Goal: Task Accomplishment & Management: Manage account settings

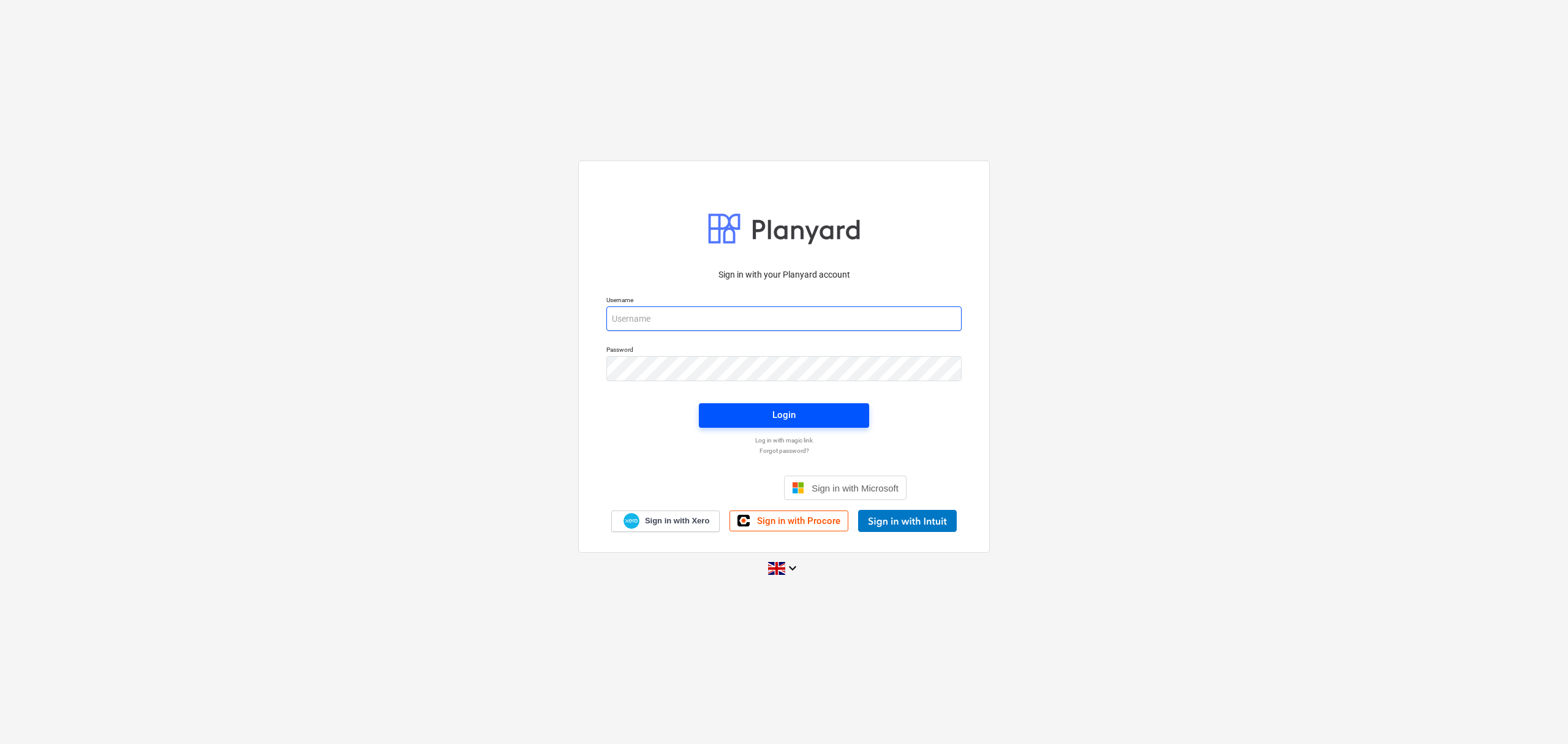
type input "[PERSON_NAME][EMAIL_ADDRESS][PERSON_NAME][DOMAIN_NAME]"
click at [796, 406] on span "Login" at bounding box center [784, 414] width 141 height 16
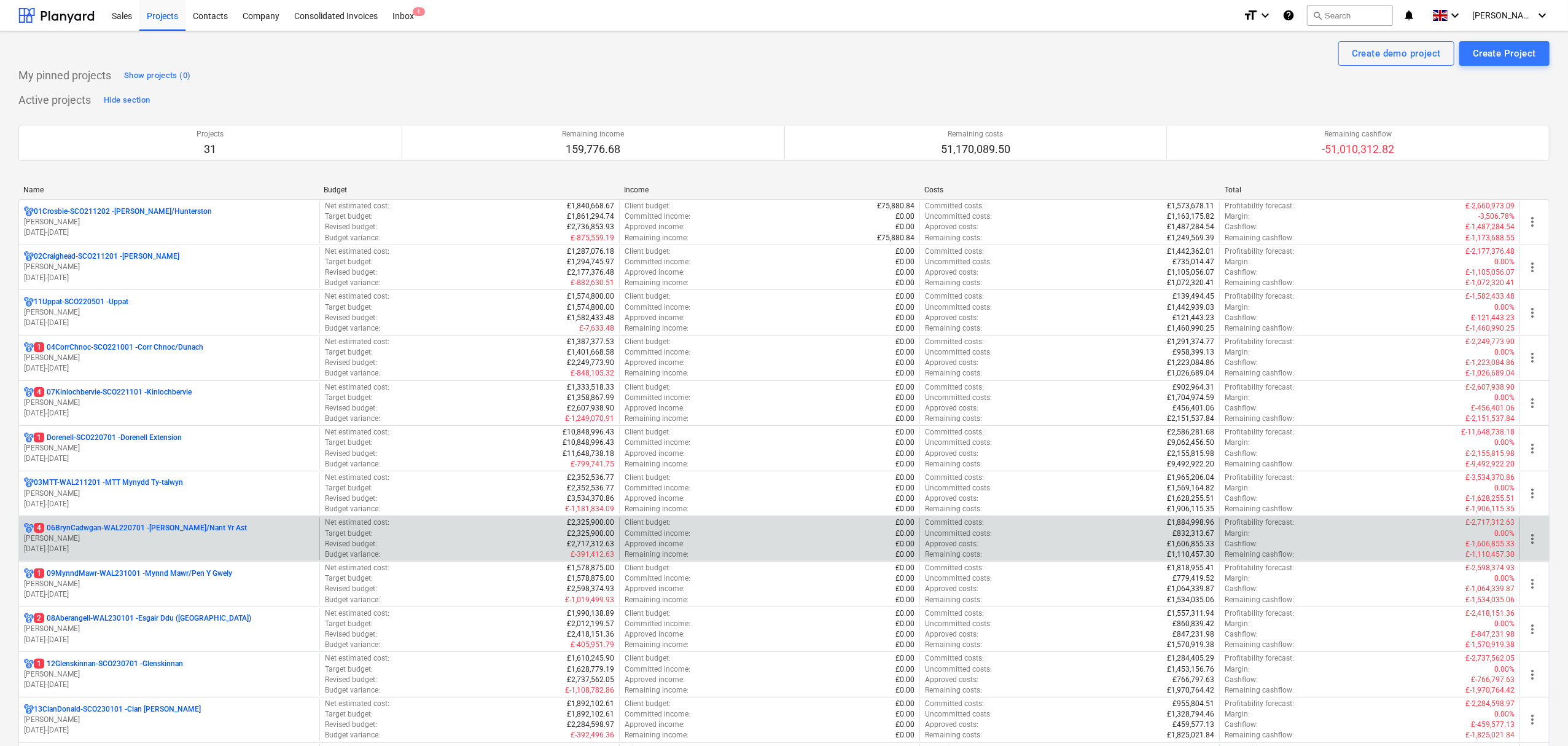
click at [161, 529] on p "4 06BrynCadwgan-WAL220701 - [PERSON_NAME]/Nant Yr Ast" at bounding box center [141, 527] width 213 height 10
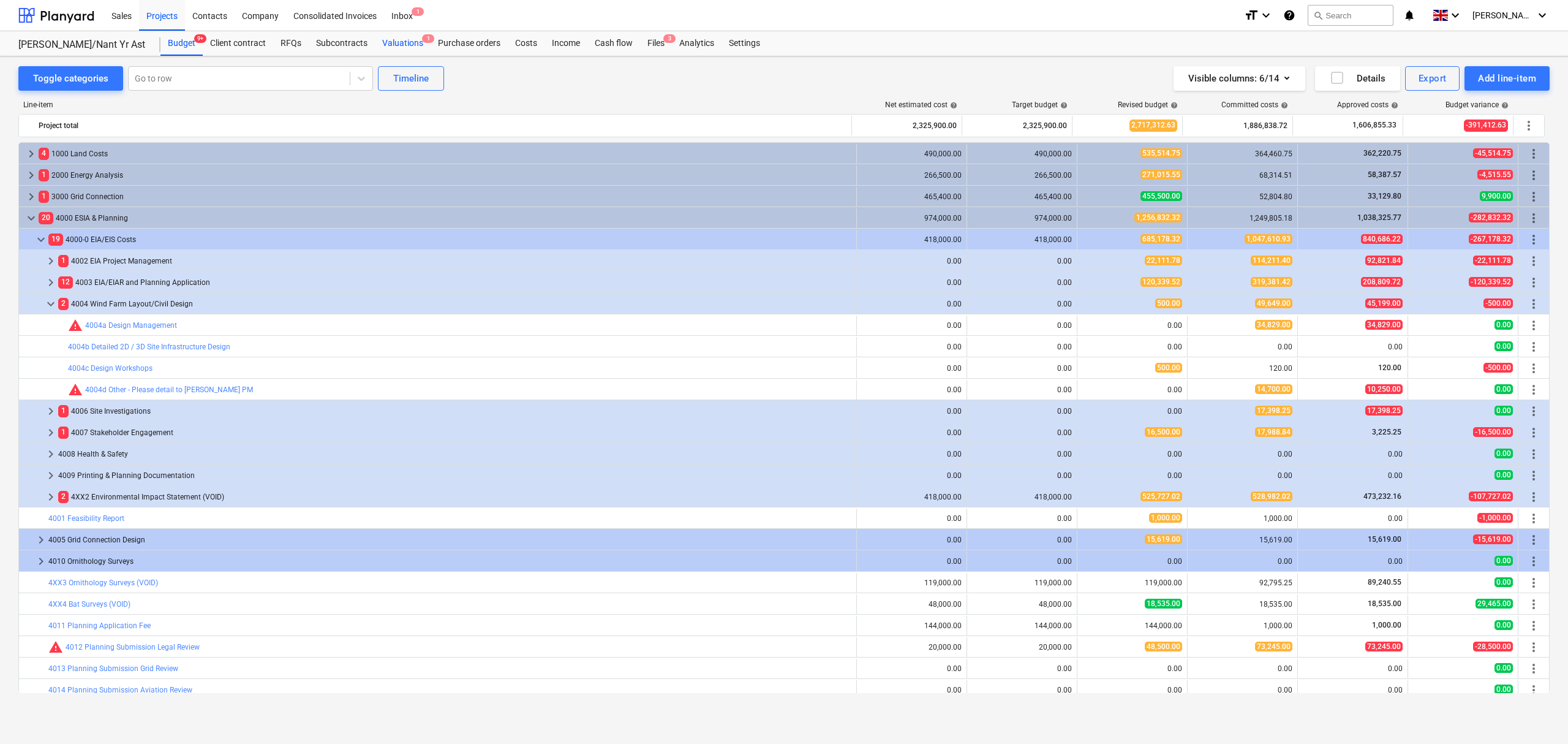
click at [384, 48] on div "Valuations 1" at bounding box center [403, 43] width 56 height 25
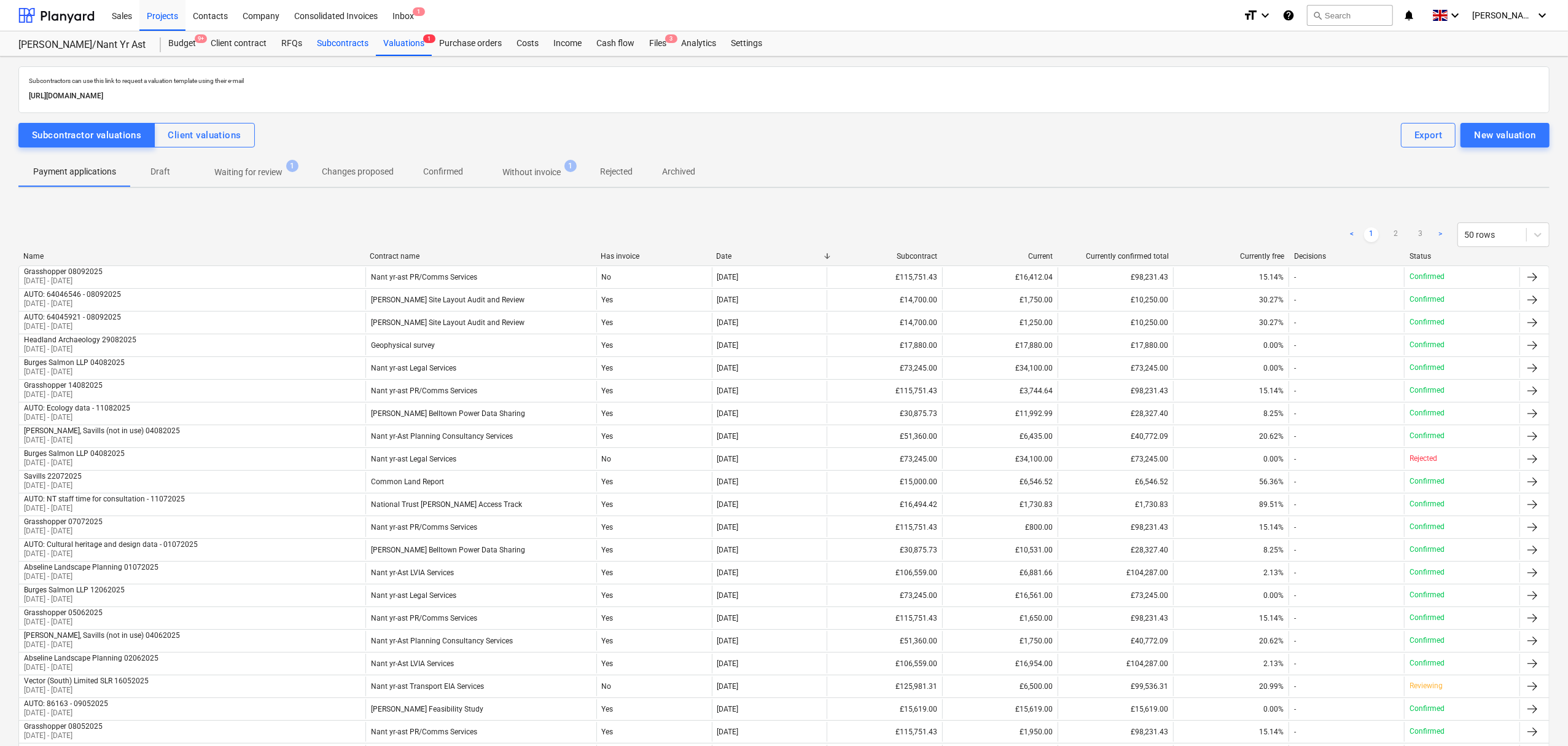
click at [340, 45] on div "Subcontracts" at bounding box center [343, 43] width 66 height 25
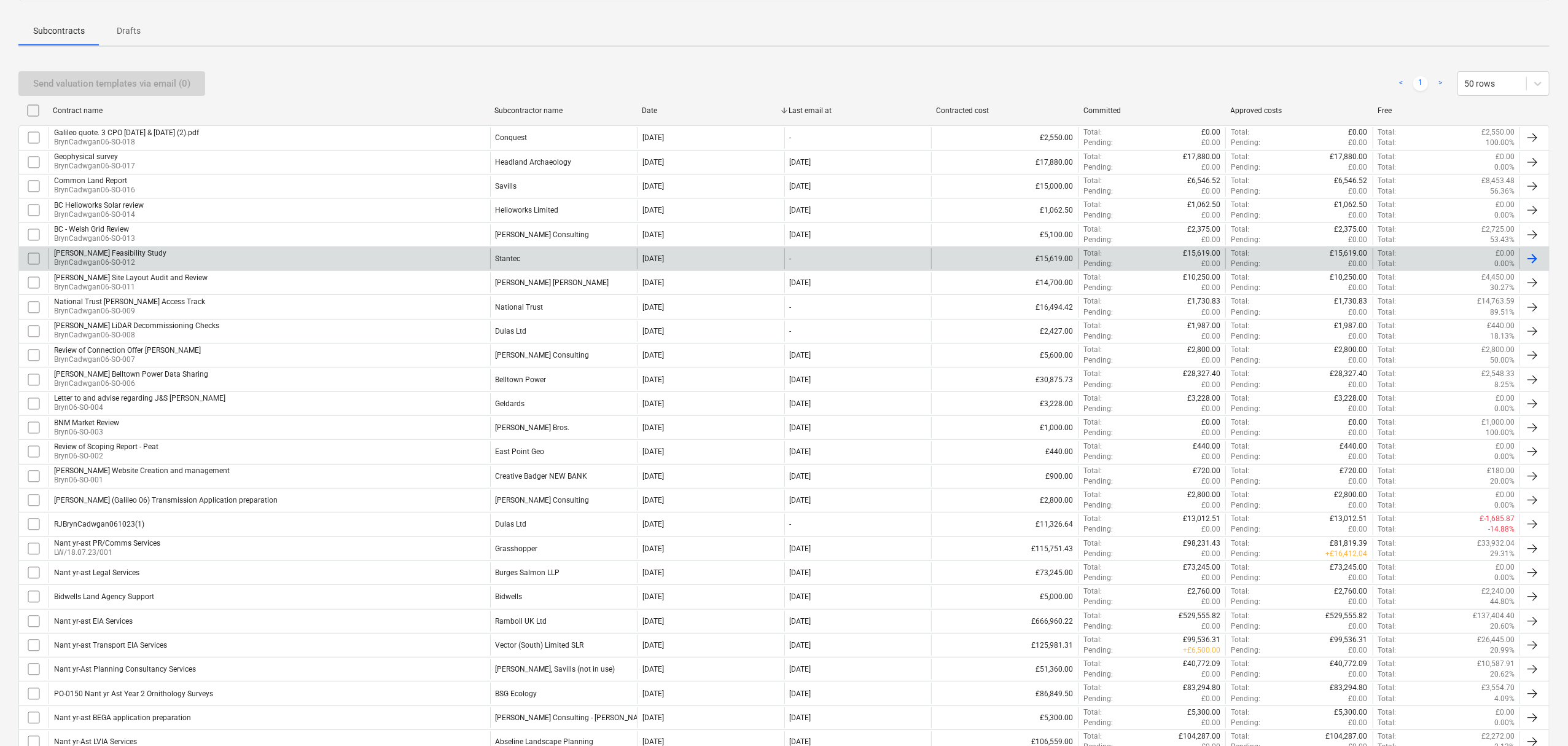
scroll to position [246, 0]
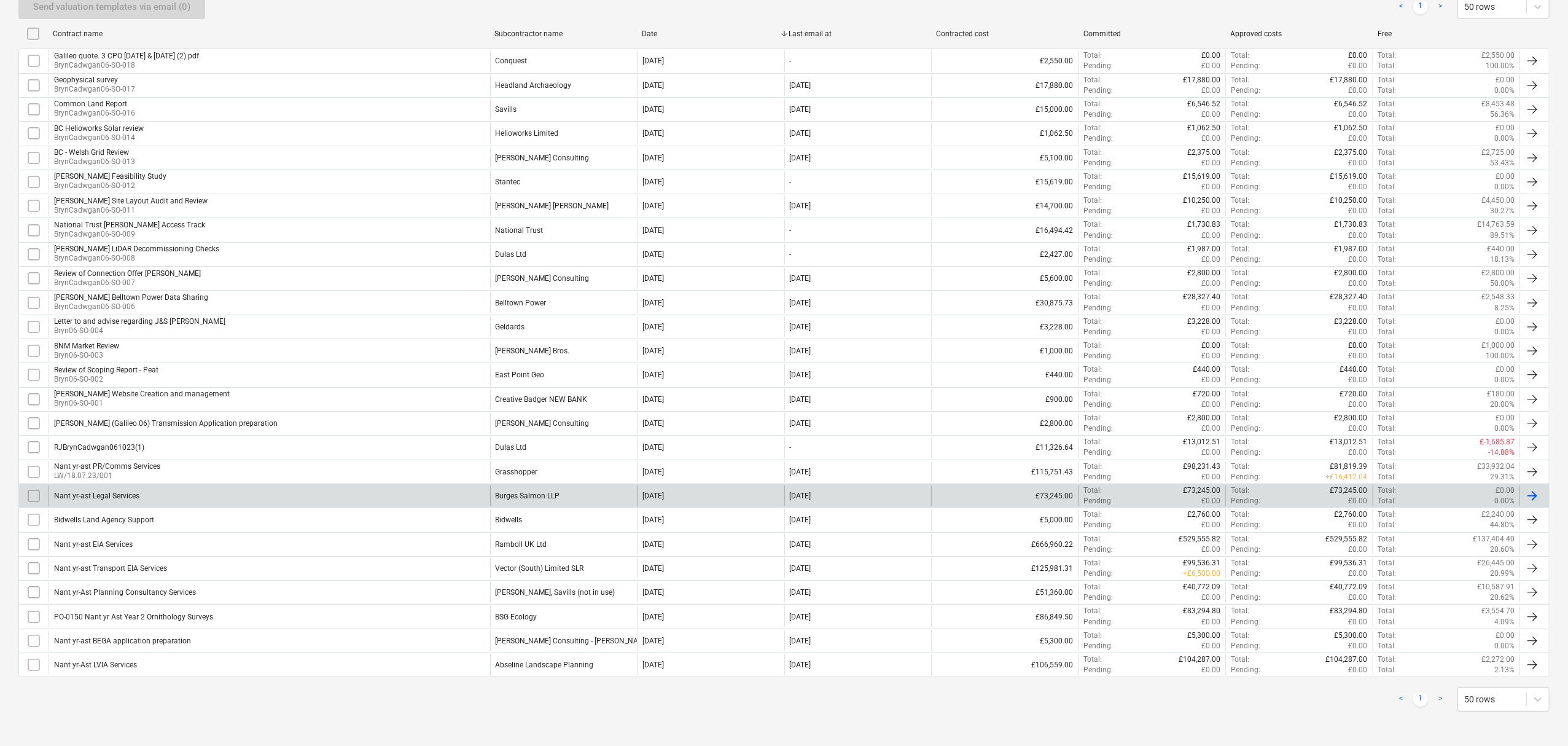
click at [524, 491] on div "Burges Salmon LLP" at bounding box center [528, 495] width 64 height 8
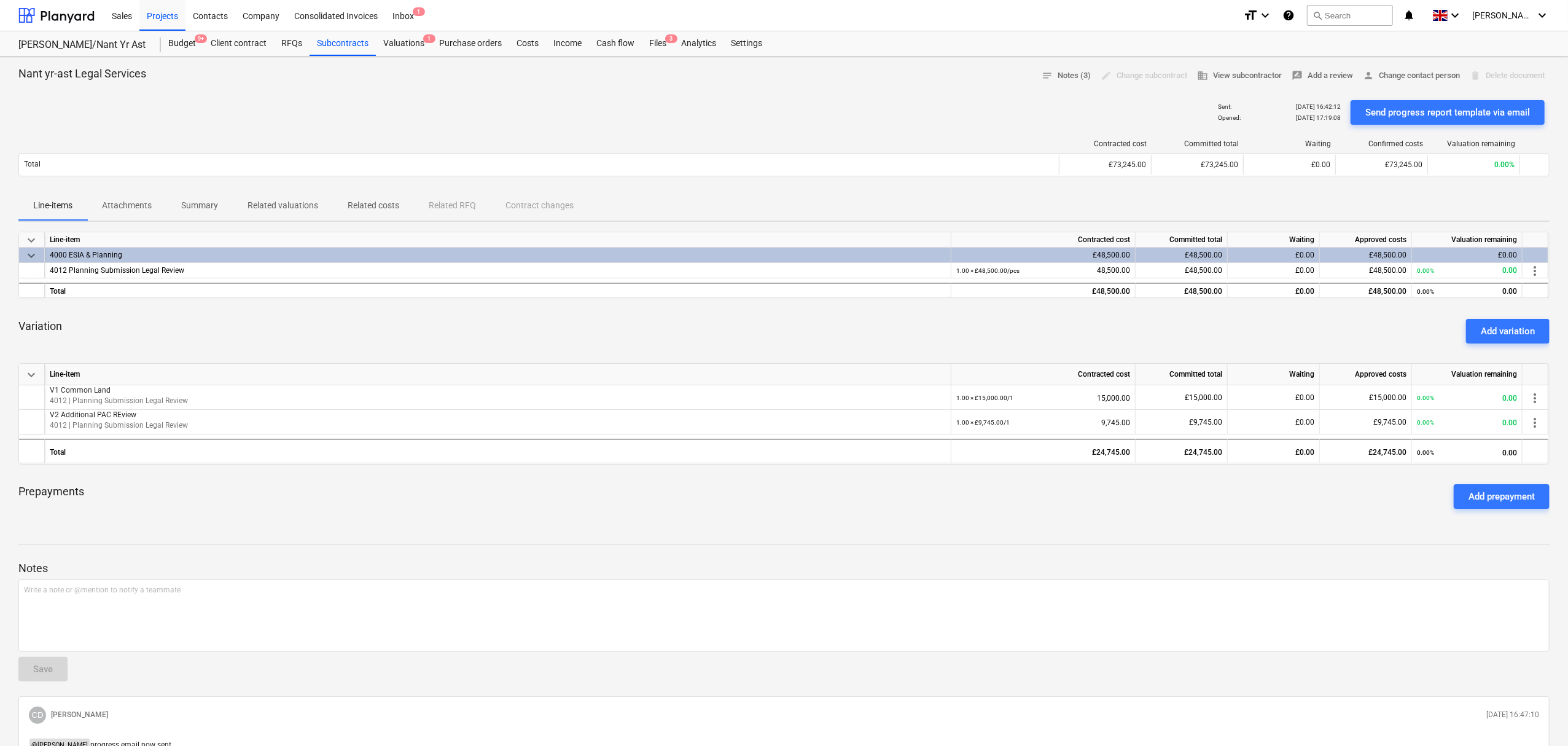
drag, startPoint x: 593, startPoint y: 125, endPoint x: 608, endPoint y: 109, distance: 21.9
click at [593, 125] on div "Sent : [DATE] 16:42:12 Opened : [DATE] 17:19:08 Send progress report template v…" at bounding box center [784, 112] width 1531 height 34
click at [271, 205] on p "Related valuations" at bounding box center [282, 205] width 71 height 13
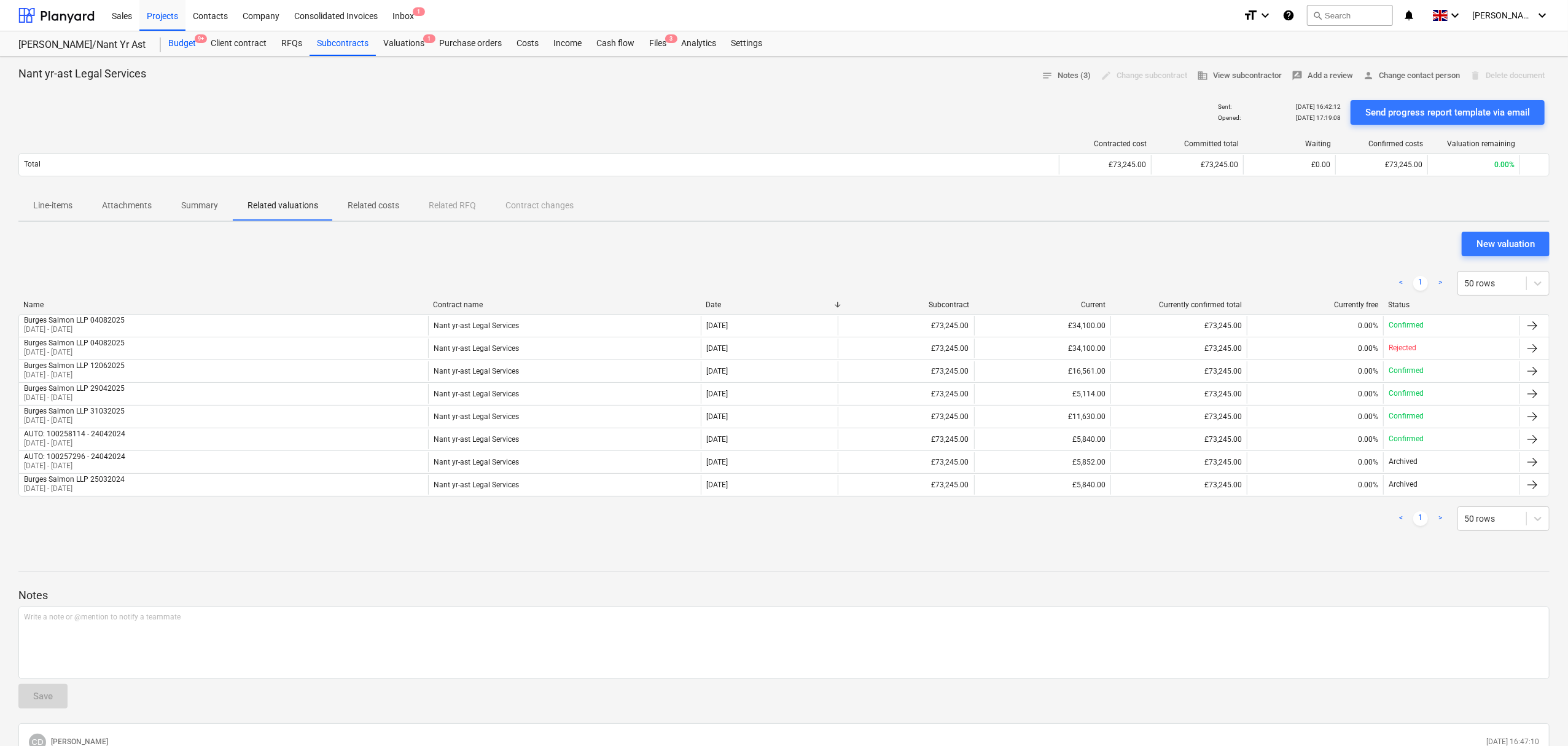
click at [183, 47] on div "Budget 9+" at bounding box center [182, 43] width 42 height 25
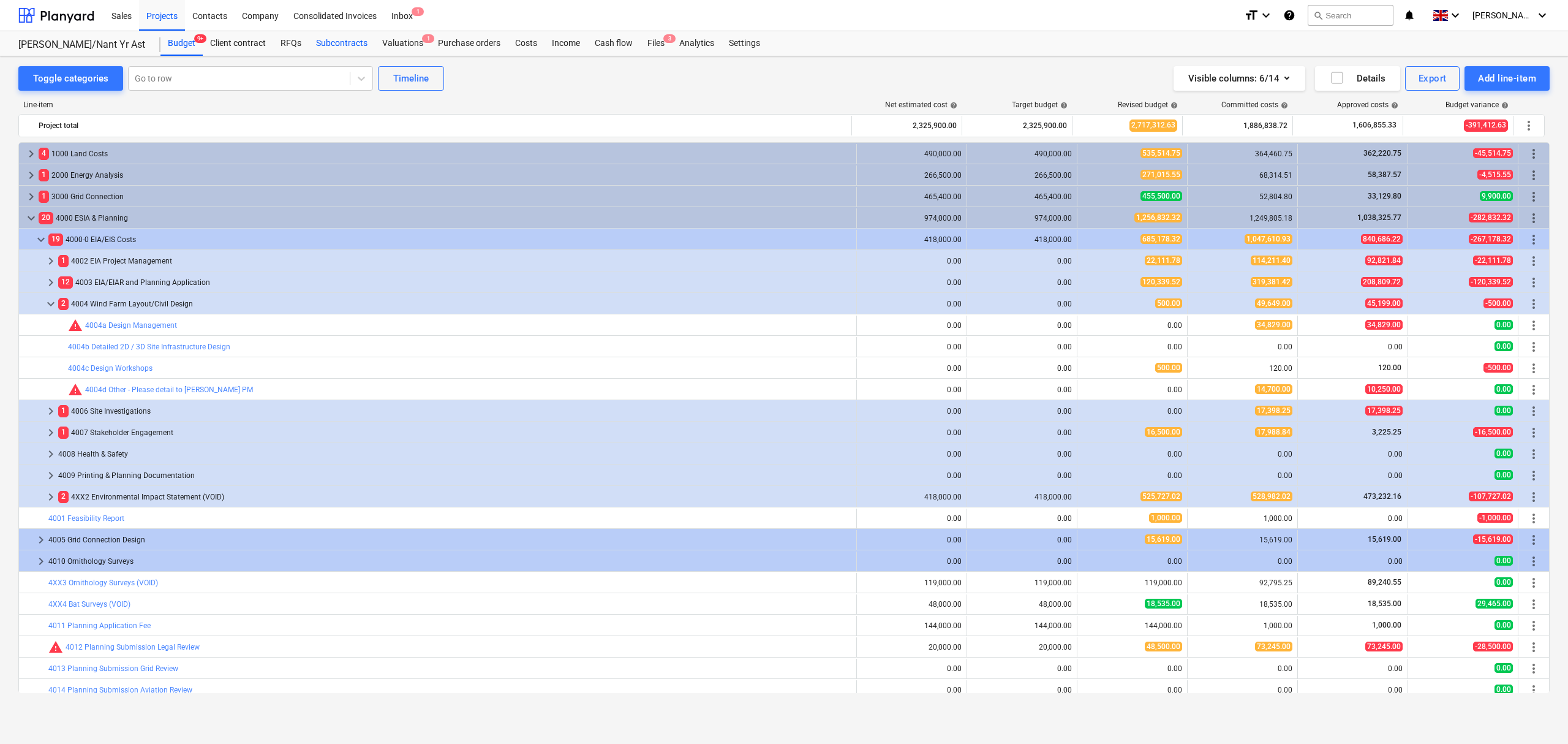
click at [332, 47] on div "Subcontracts" at bounding box center [342, 43] width 66 height 25
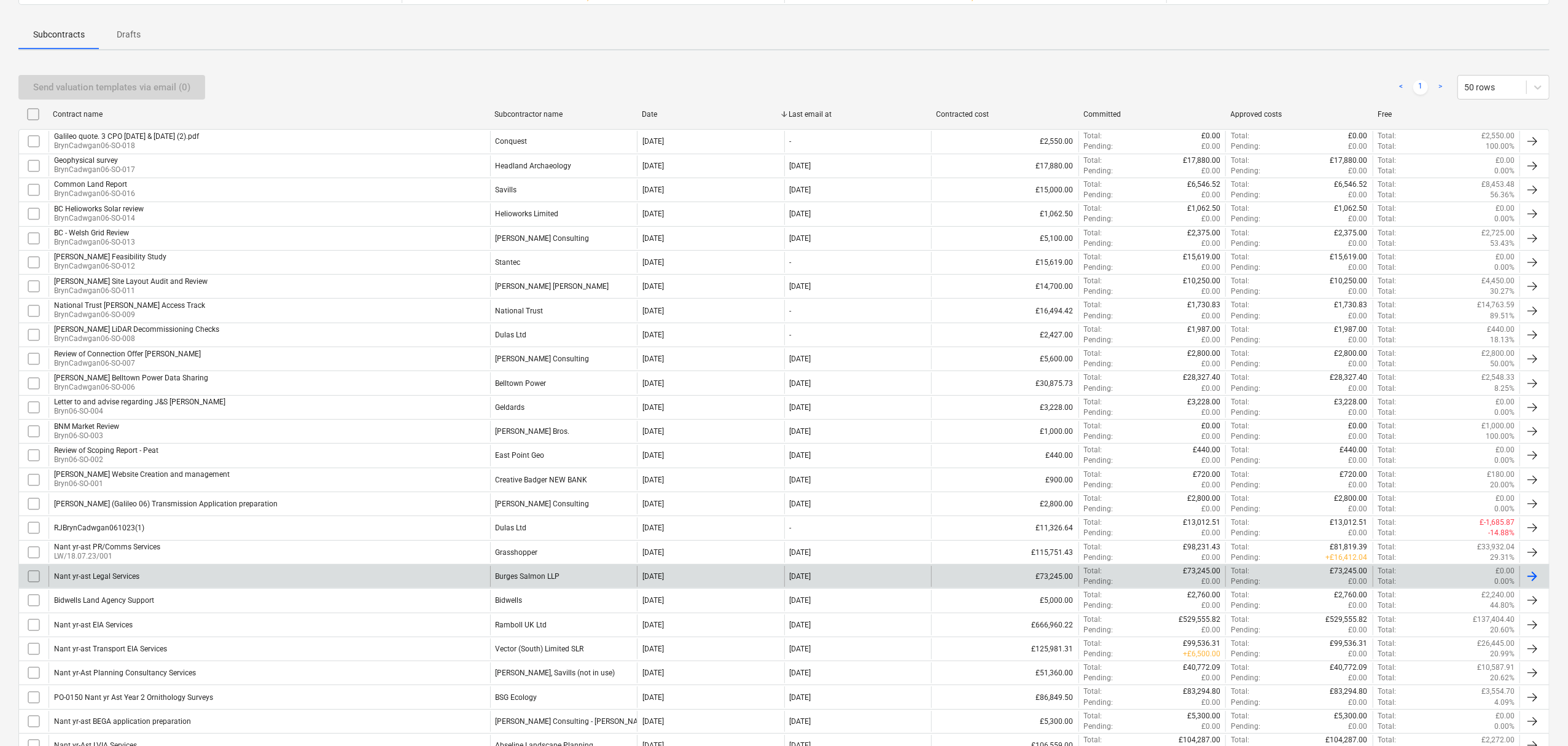
scroll to position [164, 0]
click at [129, 576] on div "Nant yr-ast Legal Services" at bounding box center [97, 572] width 86 height 8
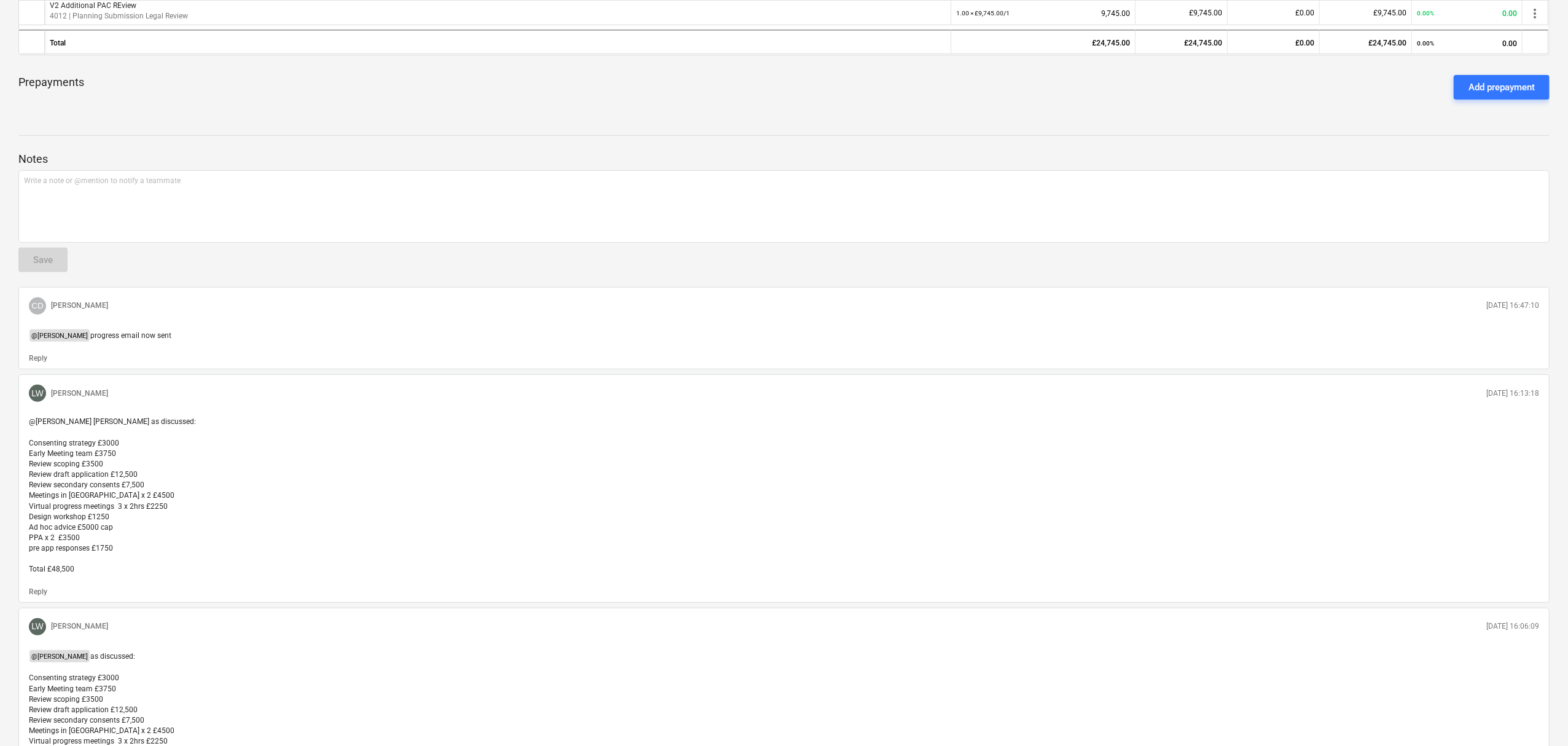
scroll to position [82, 0]
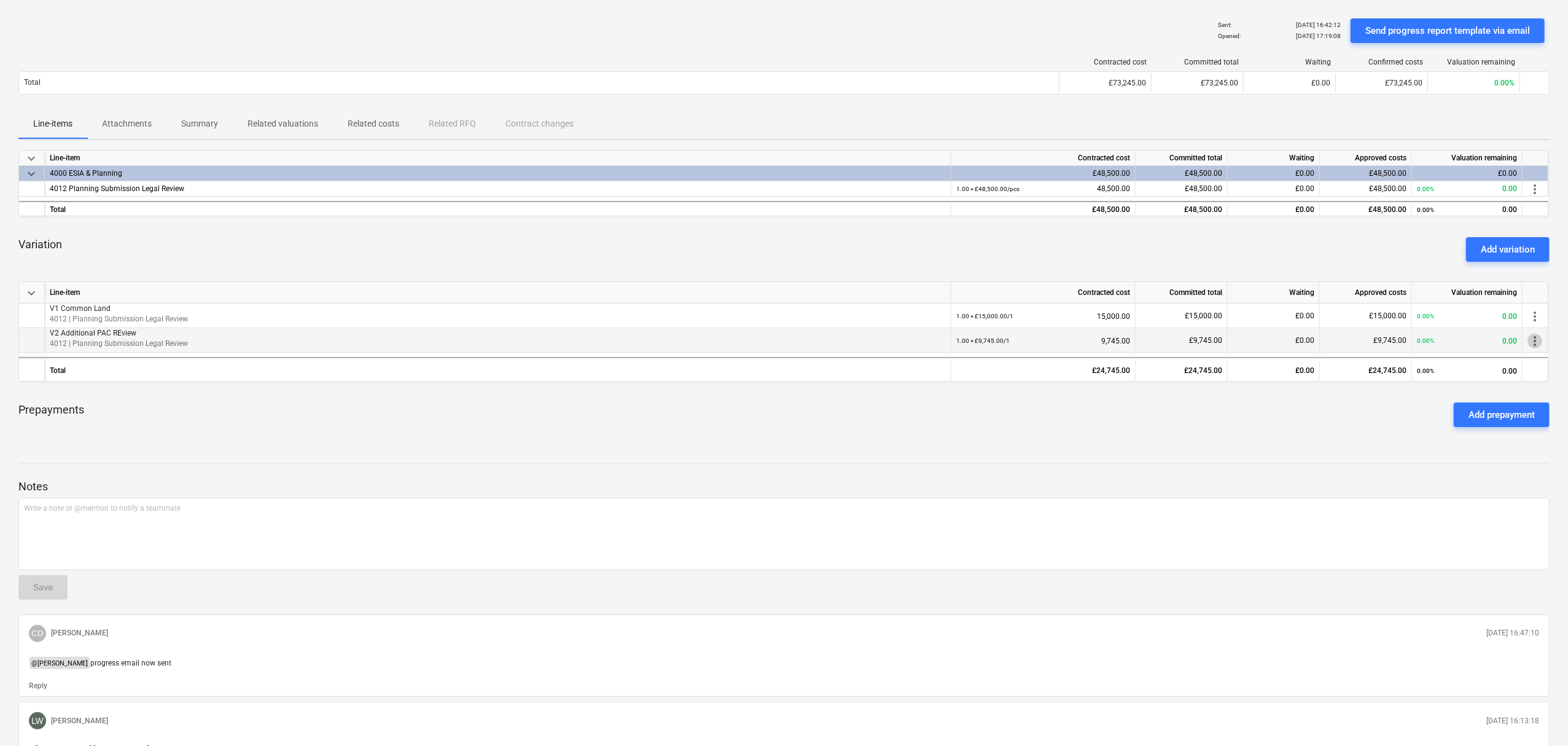
click at [1537, 342] on span "more_vert" at bounding box center [1535, 341] width 15 height 15
click at [1536, 339] on li "Edit" at bounding box center [1539, 341] width 47 height 29
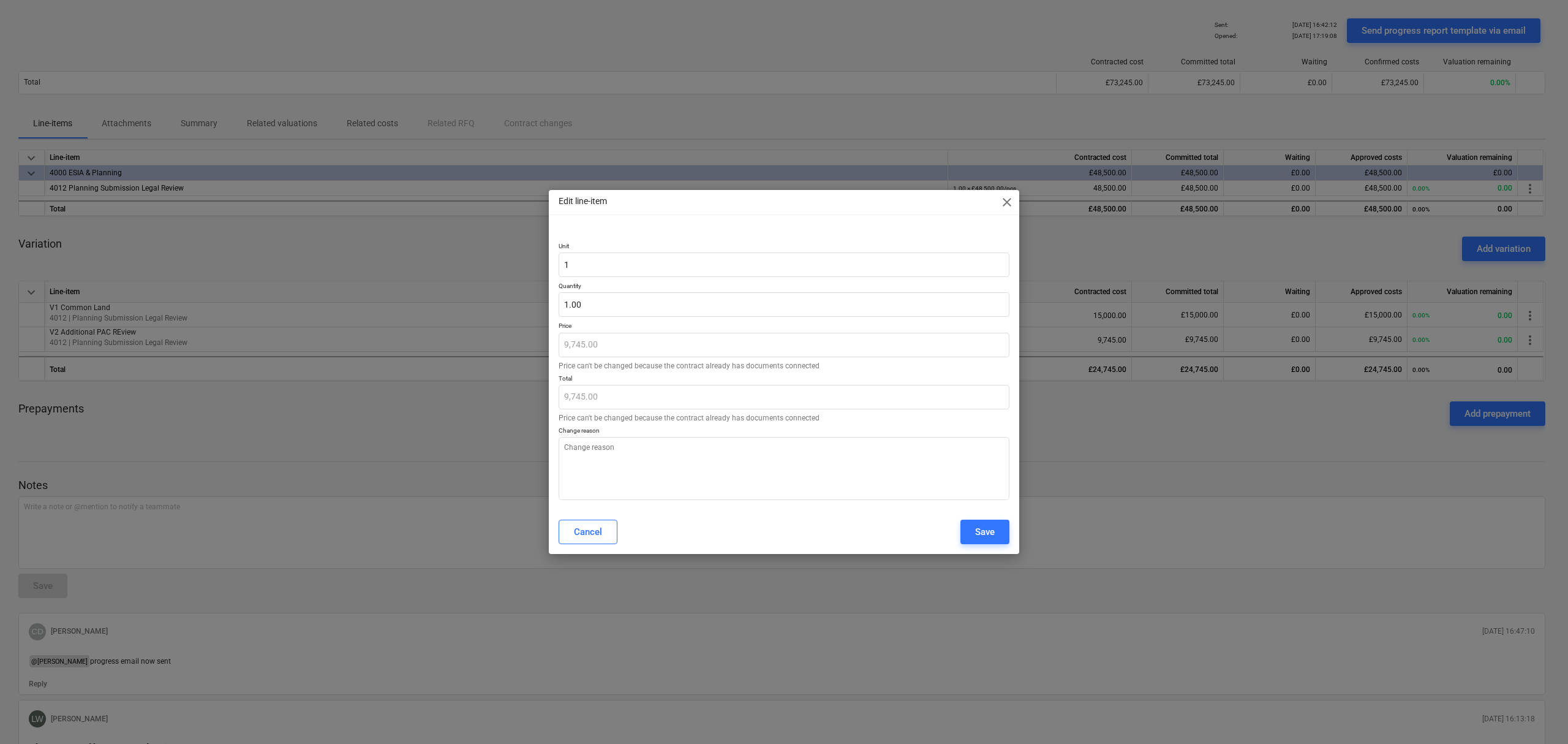
type textarea "x"
type input "1"
click at [584, 304] on input "1" at bounding box center [784, 305] width 451 height 25
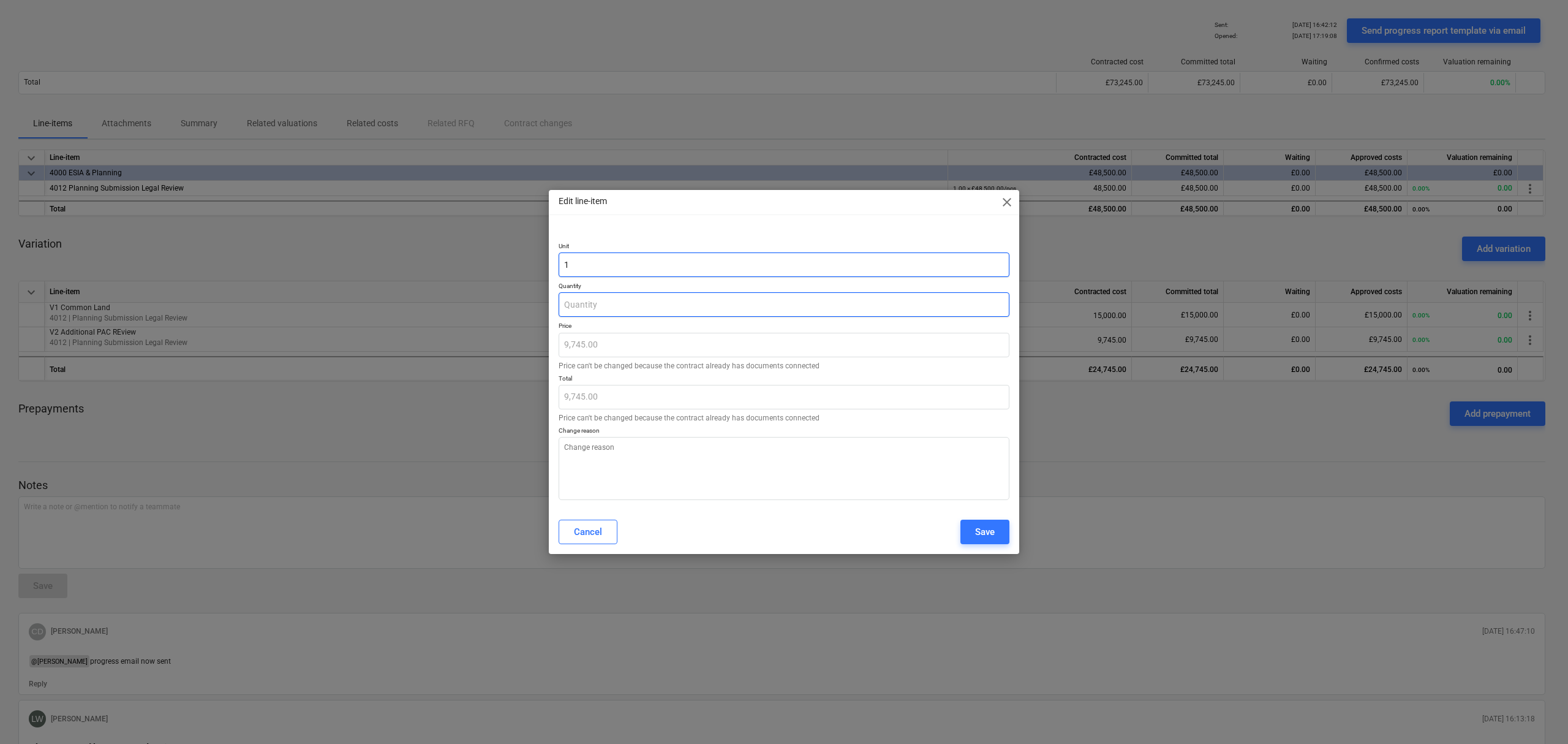
type textarea "x"
type input "0.00"
type input "2"
type textarea "x"
type input "19,490.00"
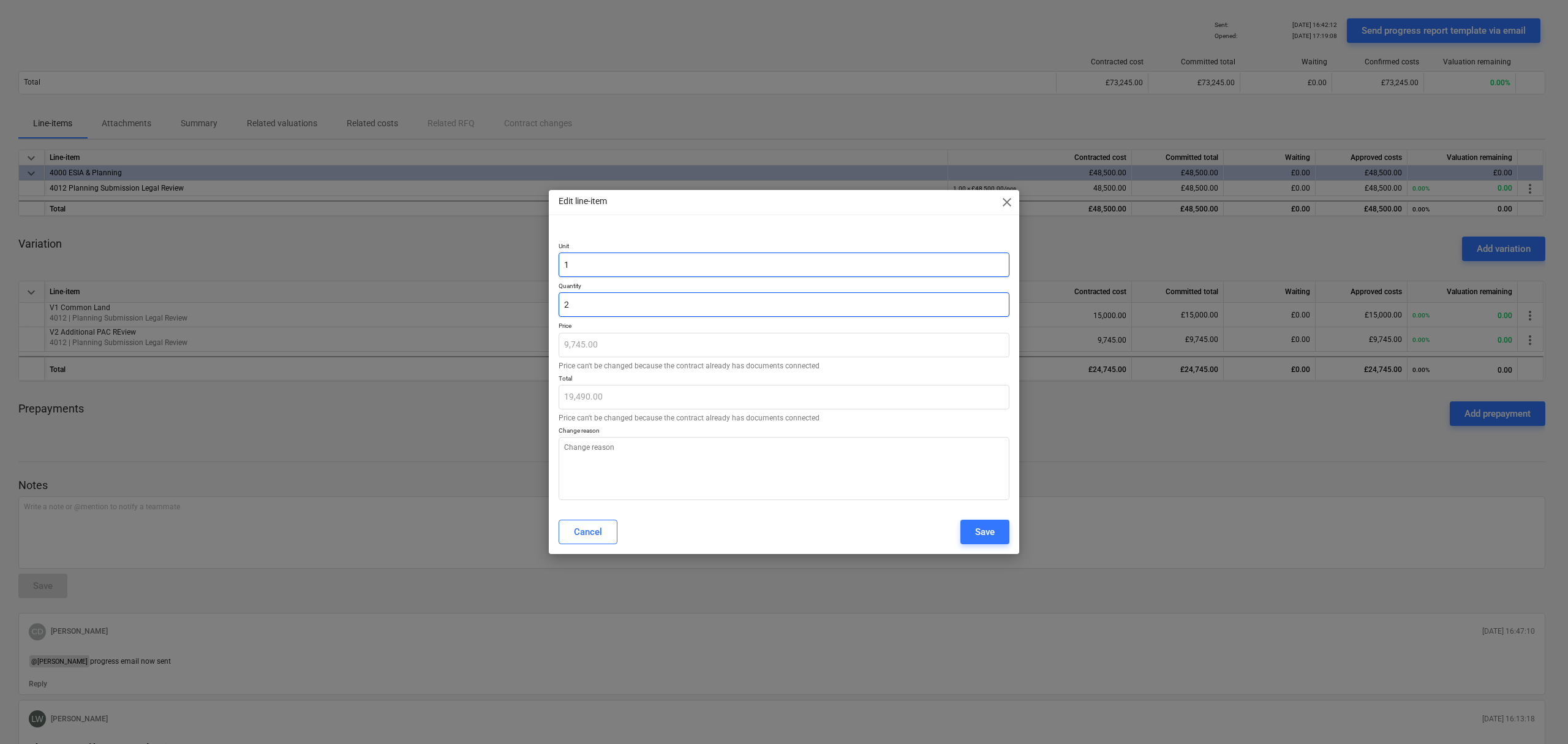
type input "2."
type textarea "x"
type input "2.6"
type textarea "x"
type input "25,337.00"
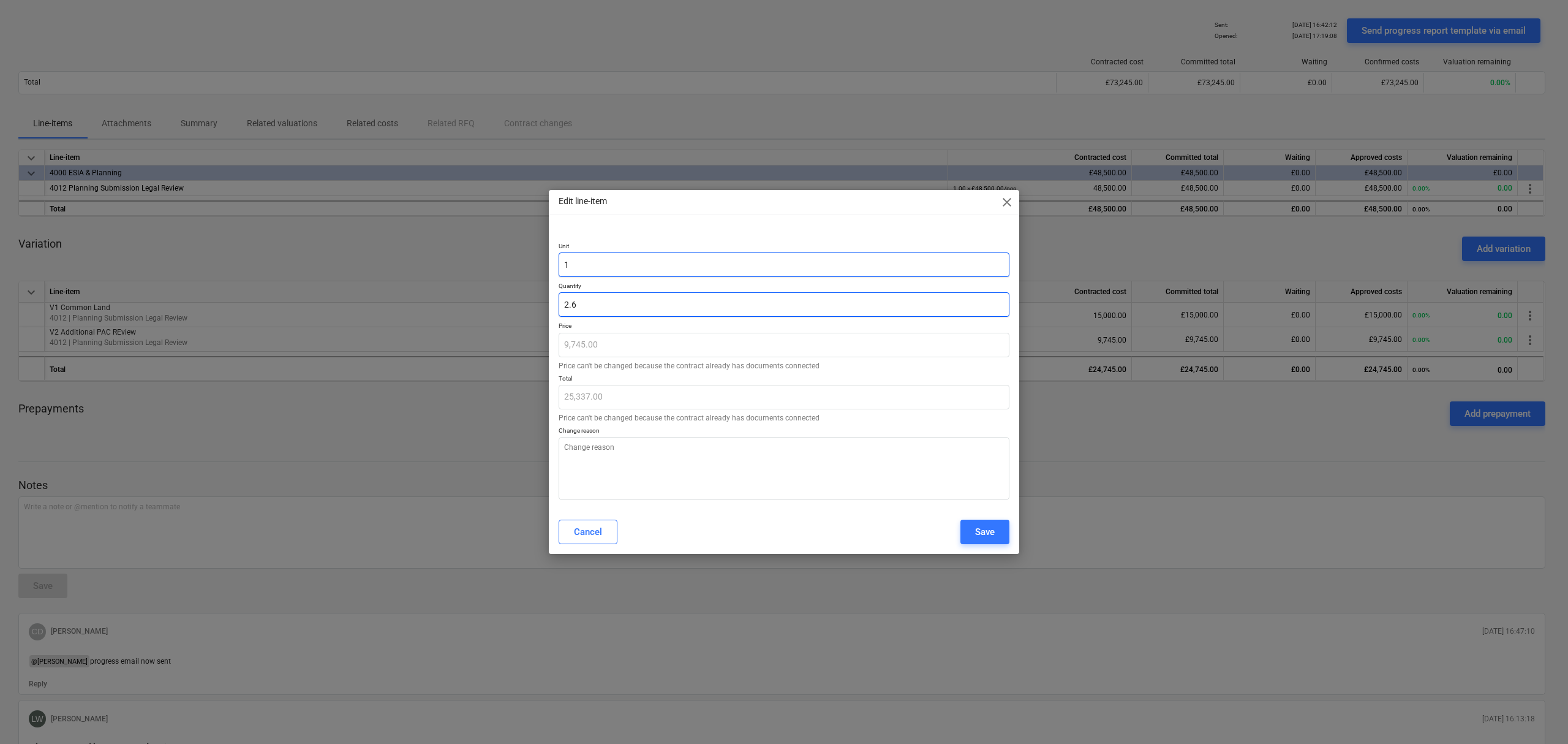
type input "2.66"
type textarea "x"
type input "25,921.70"
type input "2.66"
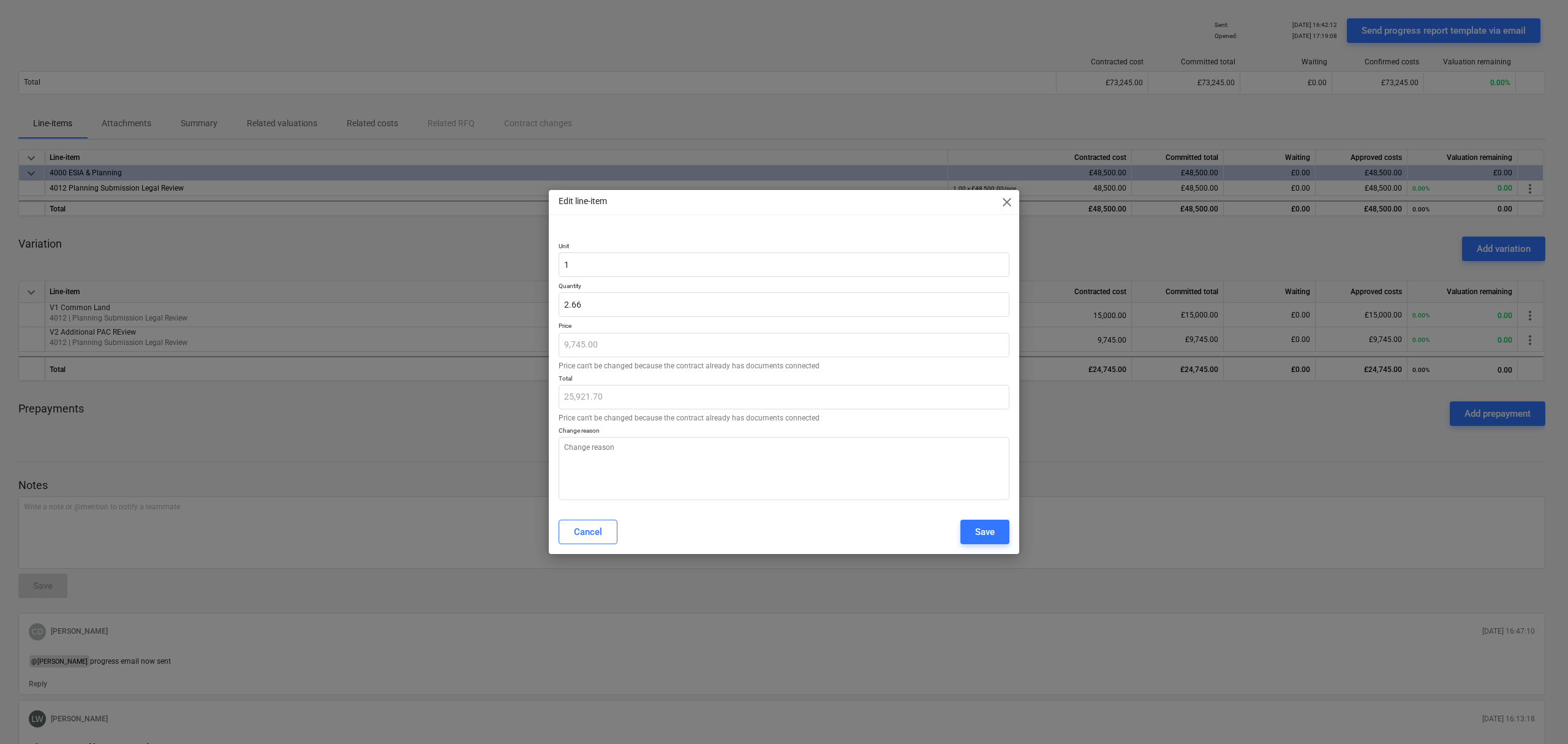
click at [922, 234] on div "Unit 1 Quantity 2.66 Price 9,745.00 Price can't be changed because the contract…" at bounding box center [784, 363] width 451 height 272
type textarea "x"
drag, startPoint x: 588, startPoint y: 302, endPoint x: 549, endPoint y: 295, distance: 39.6
click at [549, 295] on div "Unit 1 Quantity 2.66 Price 9,745.00 Price can't be changed because the contract…" at bounding box center [783, 369] width 470 height 283
type input "3"
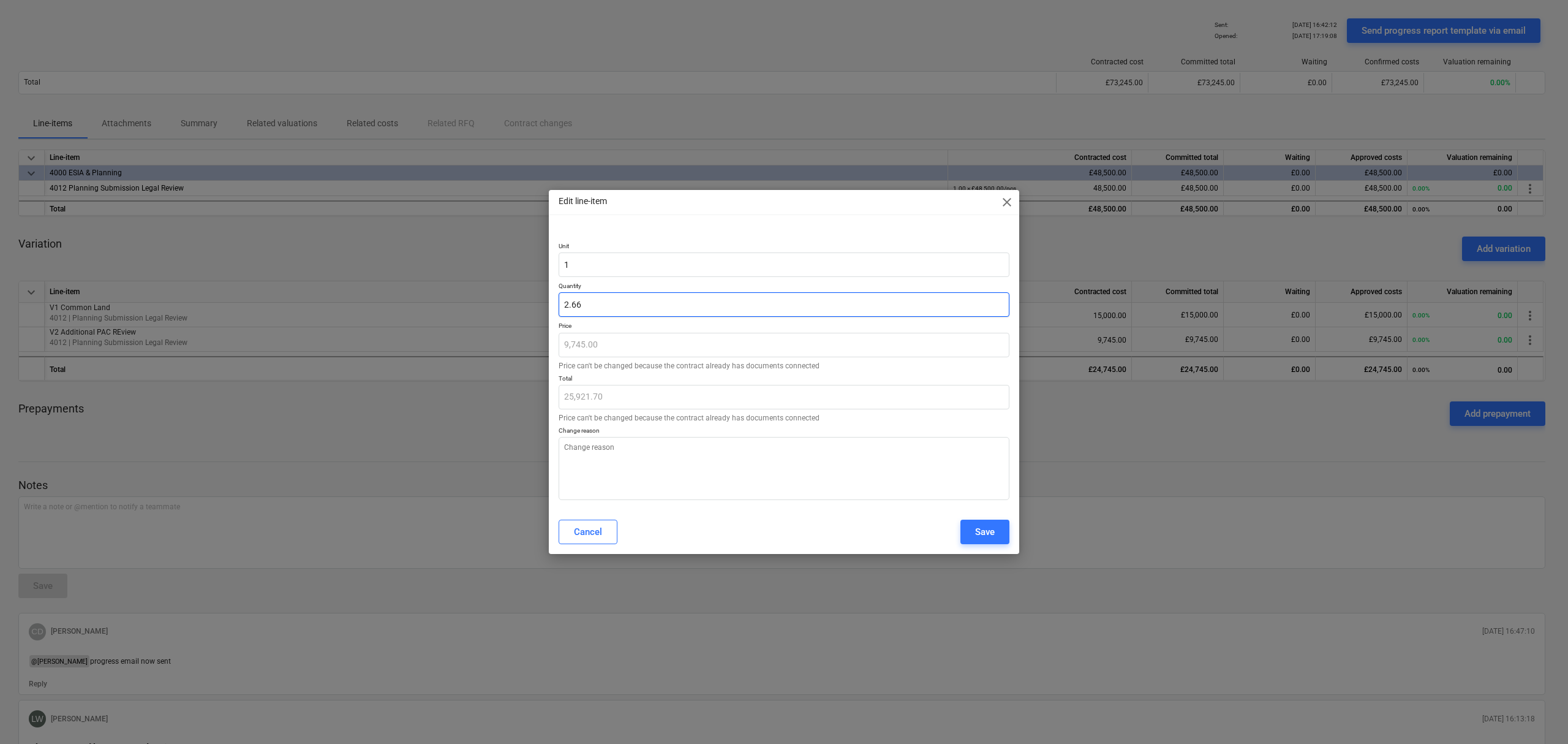
type textarea "x"
type input "29,235.00"
type input "3."
type textarea "x"
type input "3.6"
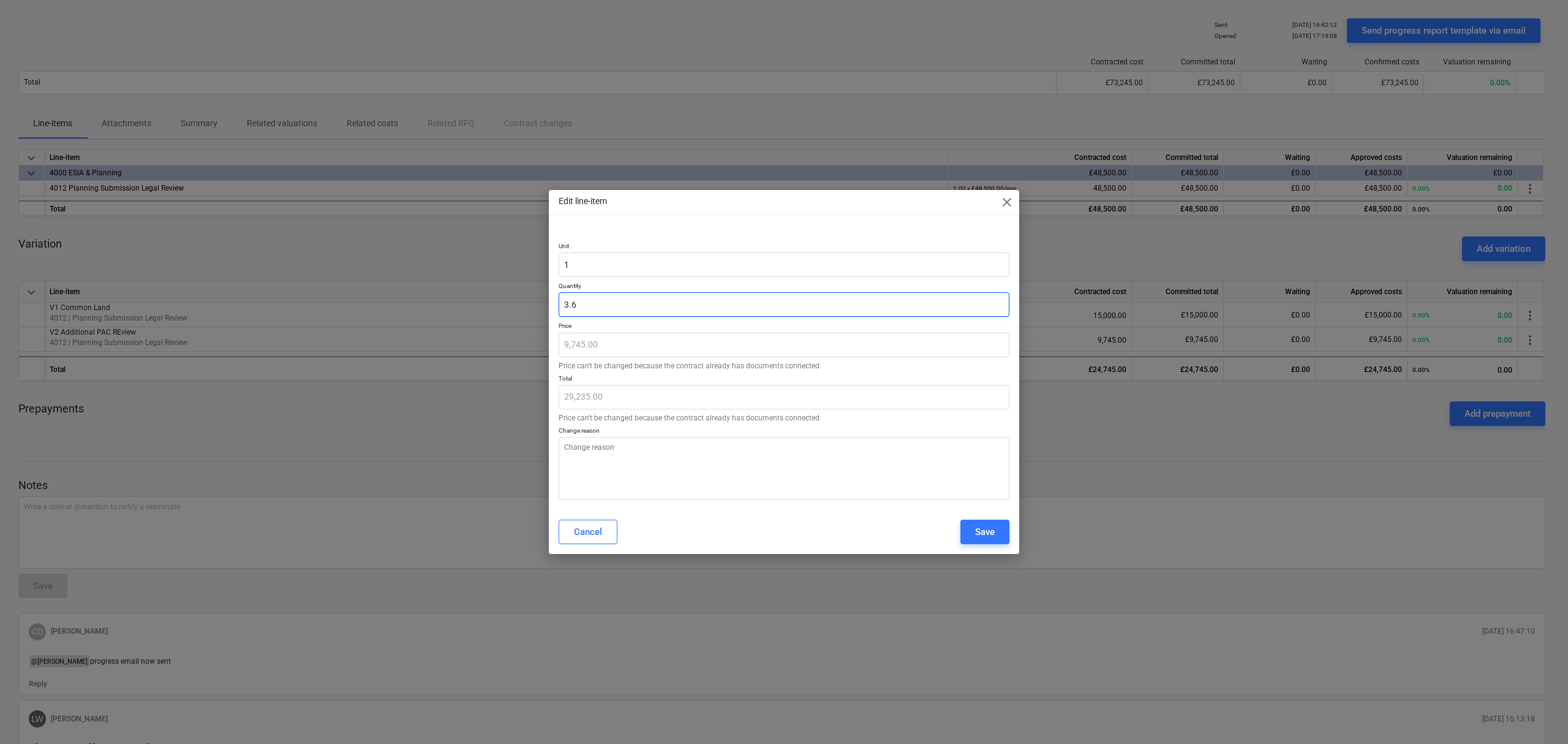
type textarea "x"
type input "35,082.00"
type input "3.66"
type textarea "x"
type input "35,666.70"
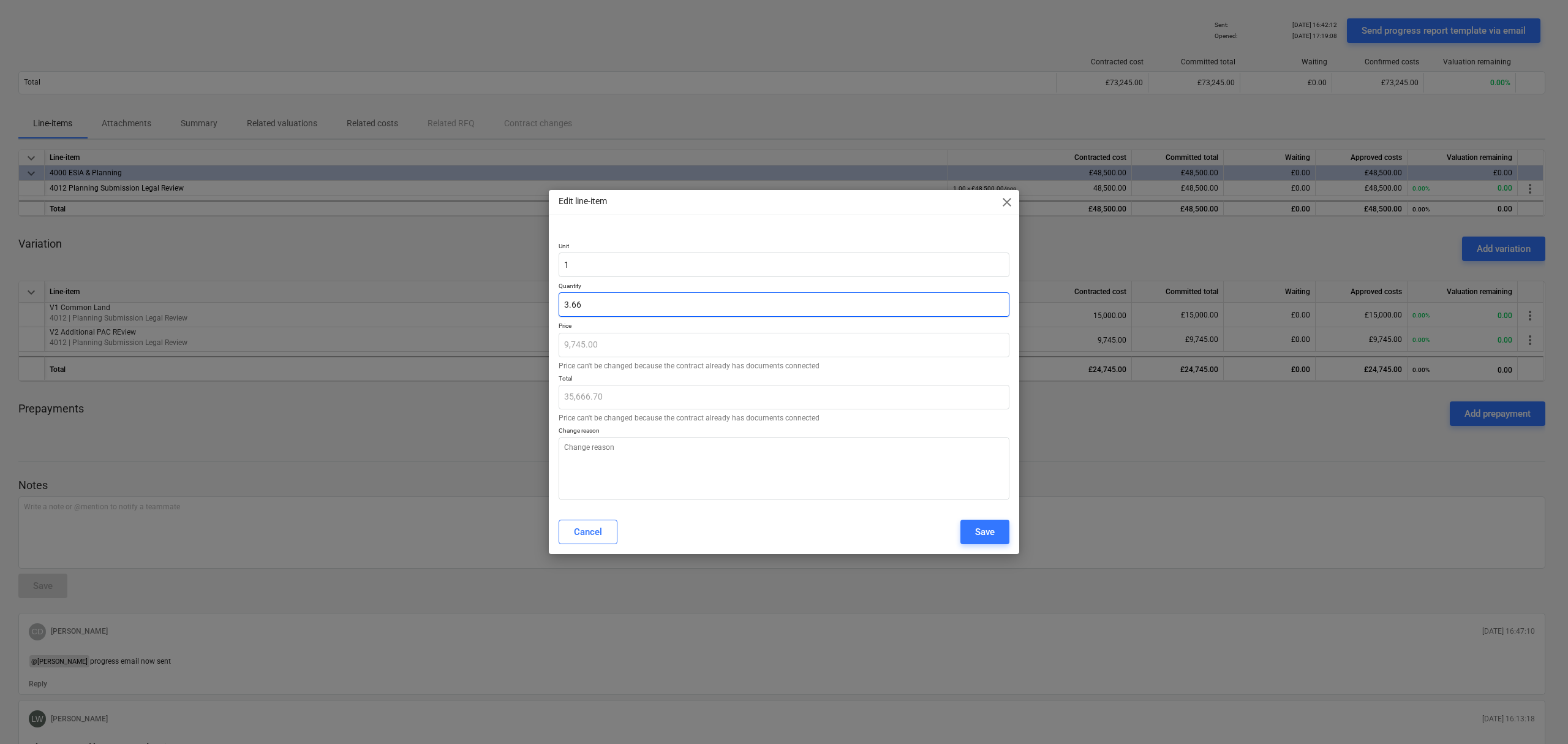
type input "3.664"
type textarea "x"
type input "35,705.68"
type input "3.6640"
type textarea "x"
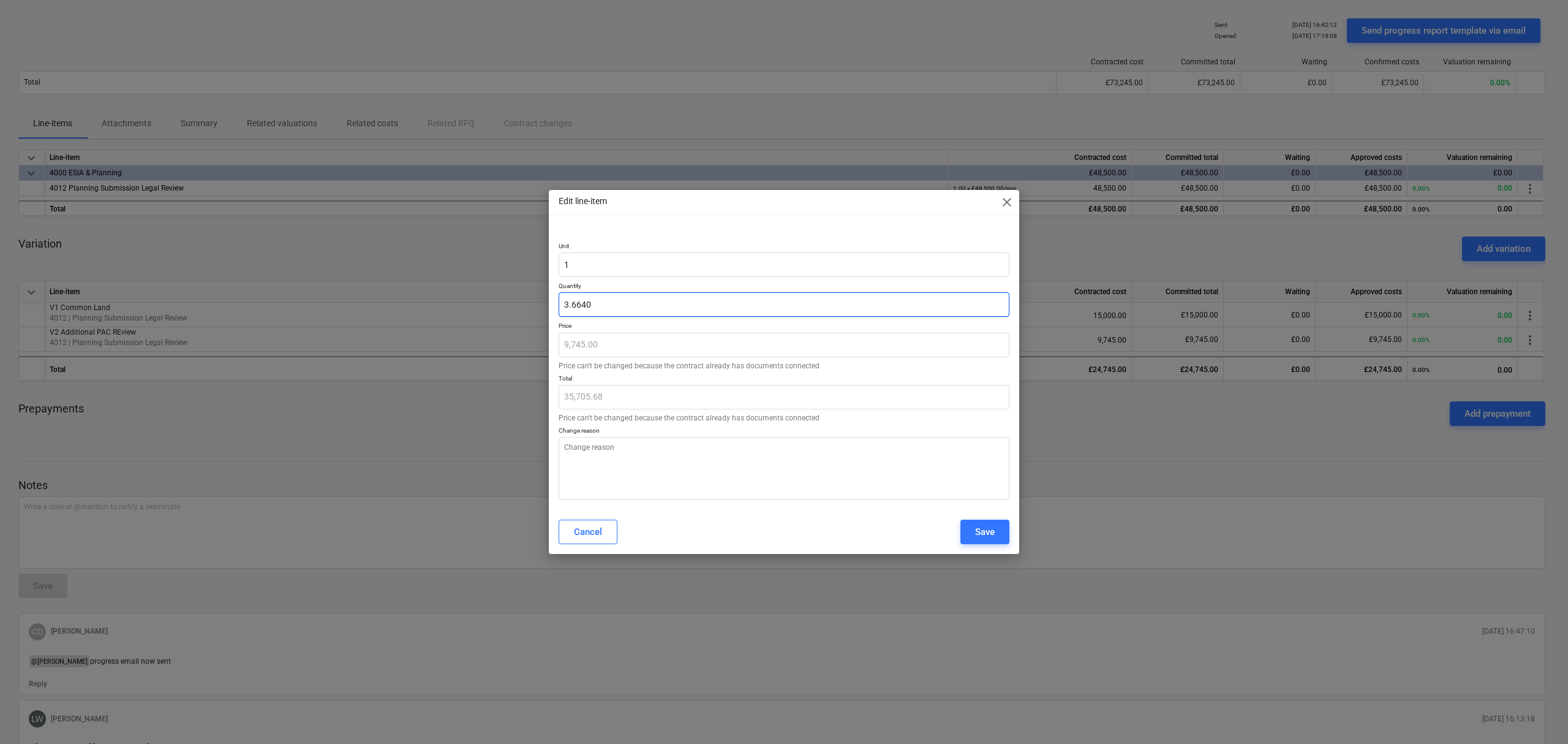
type input "3.66403"
type textarea "x"
type input "35,705.97"
type input "3.664032"
type textarea "x"
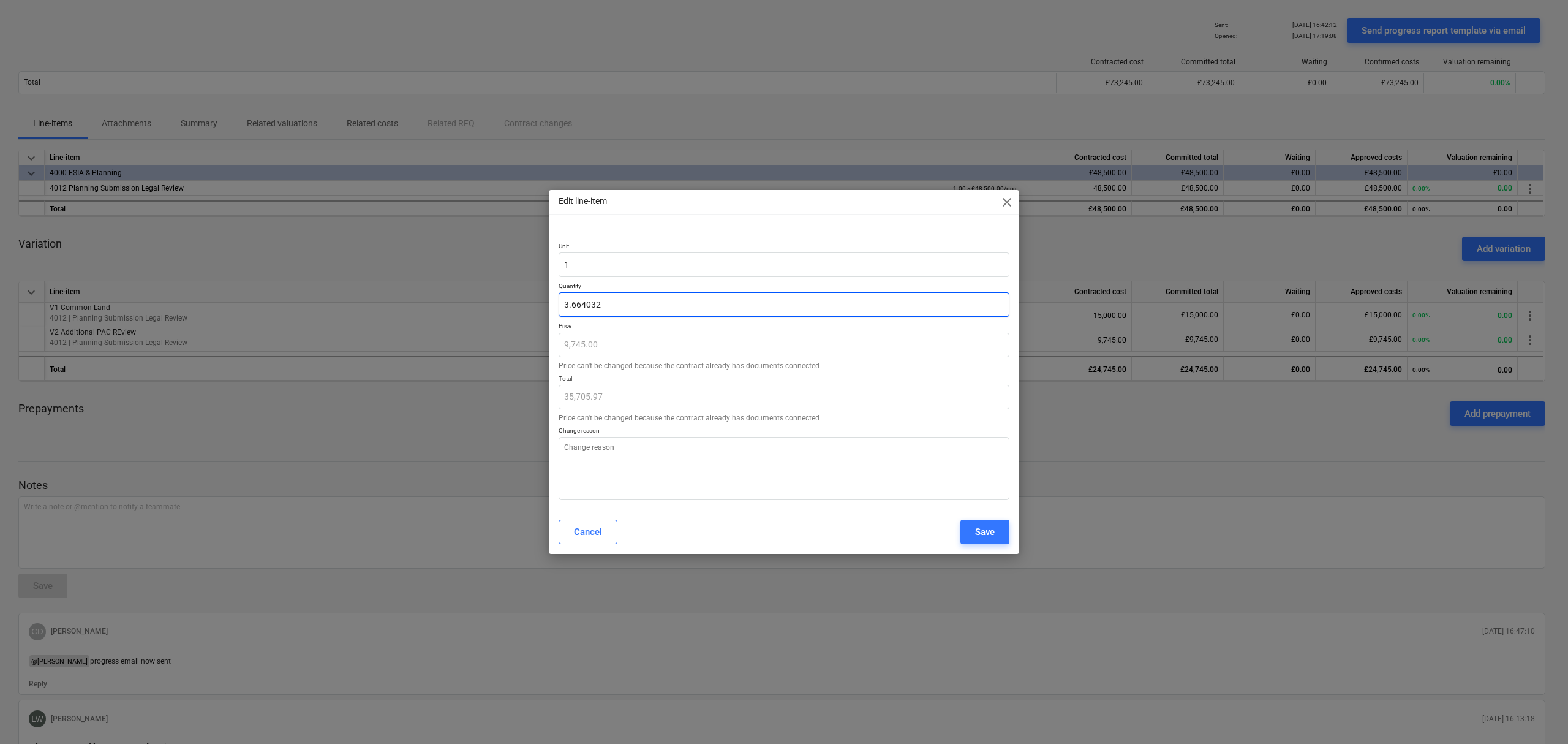
type input "35,705.99"
type input "3.6640328"
type textarea "x"
type input "35,706.00"
type input "3.66403283"
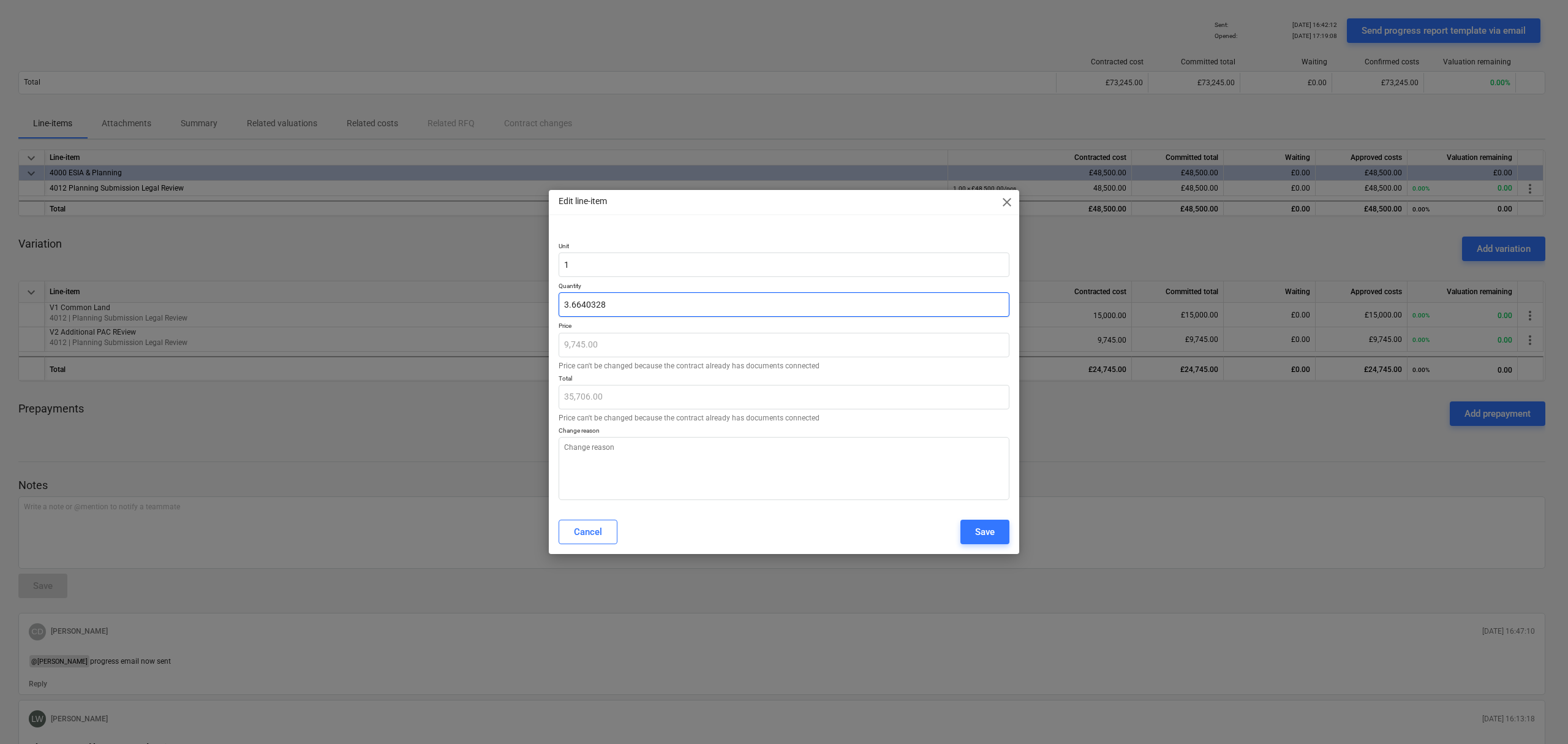
type textarea "x"
type input "3.664032837"
type textarea "x"
type input "3.6640328373"
type textarea "x"
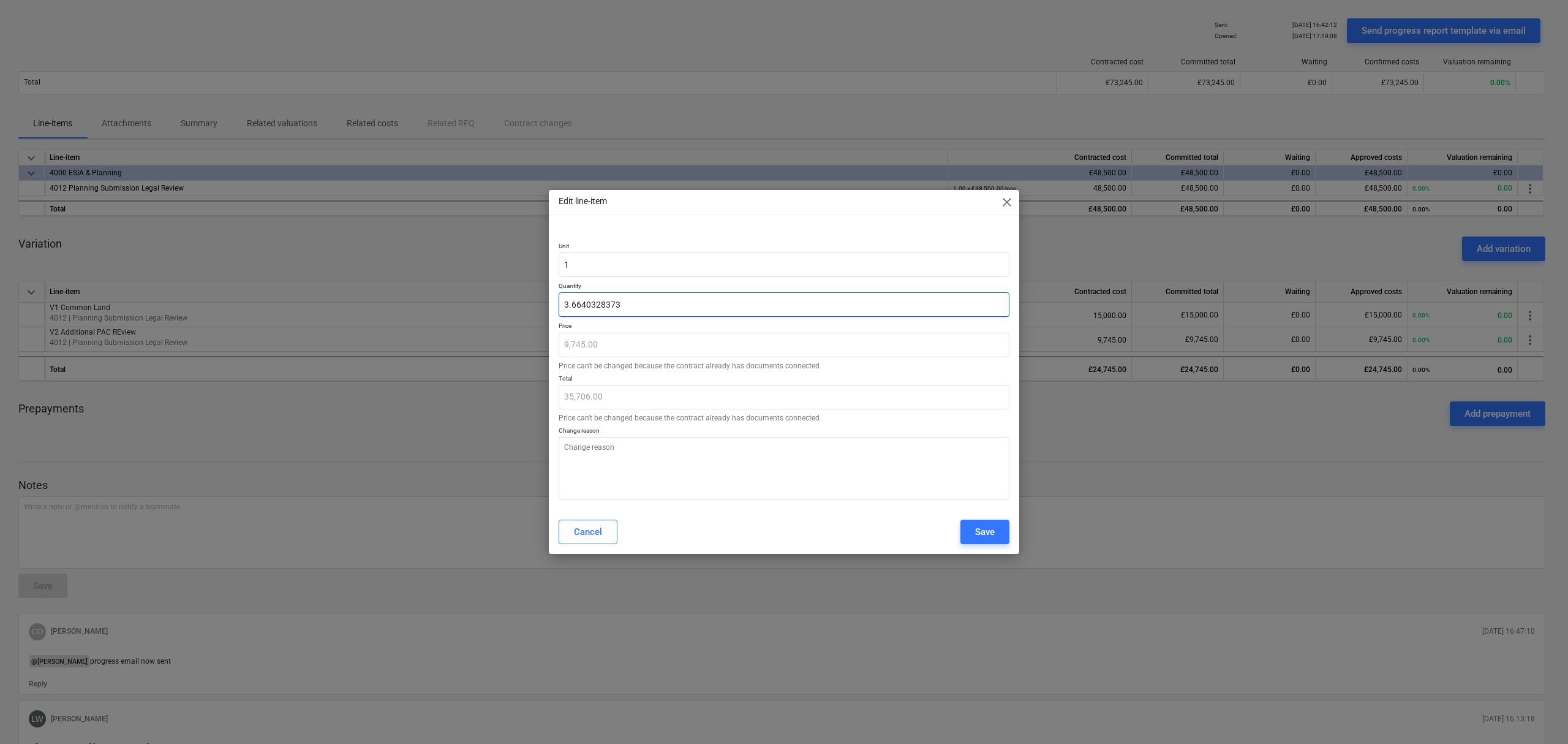
type input "3.66403283735"
type textarea "x"
type input "3.66"
type textarea "x"
click at [698, 466] on textarea at bounding box center [784, 468] width 451 height 63
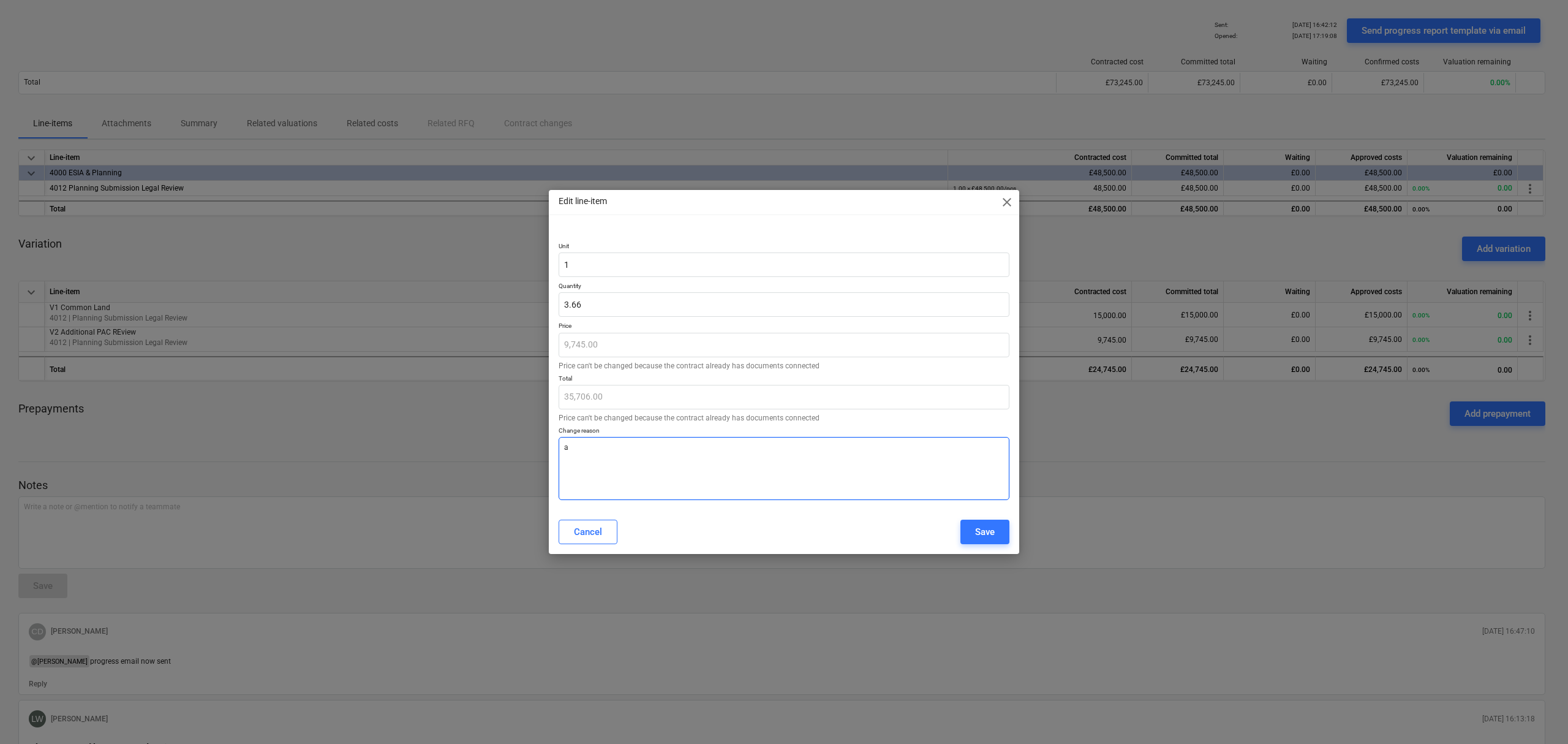
type textarea "a"
type textarea "x"
type textarea "ad"
type textarea "x"
type textarea "add"
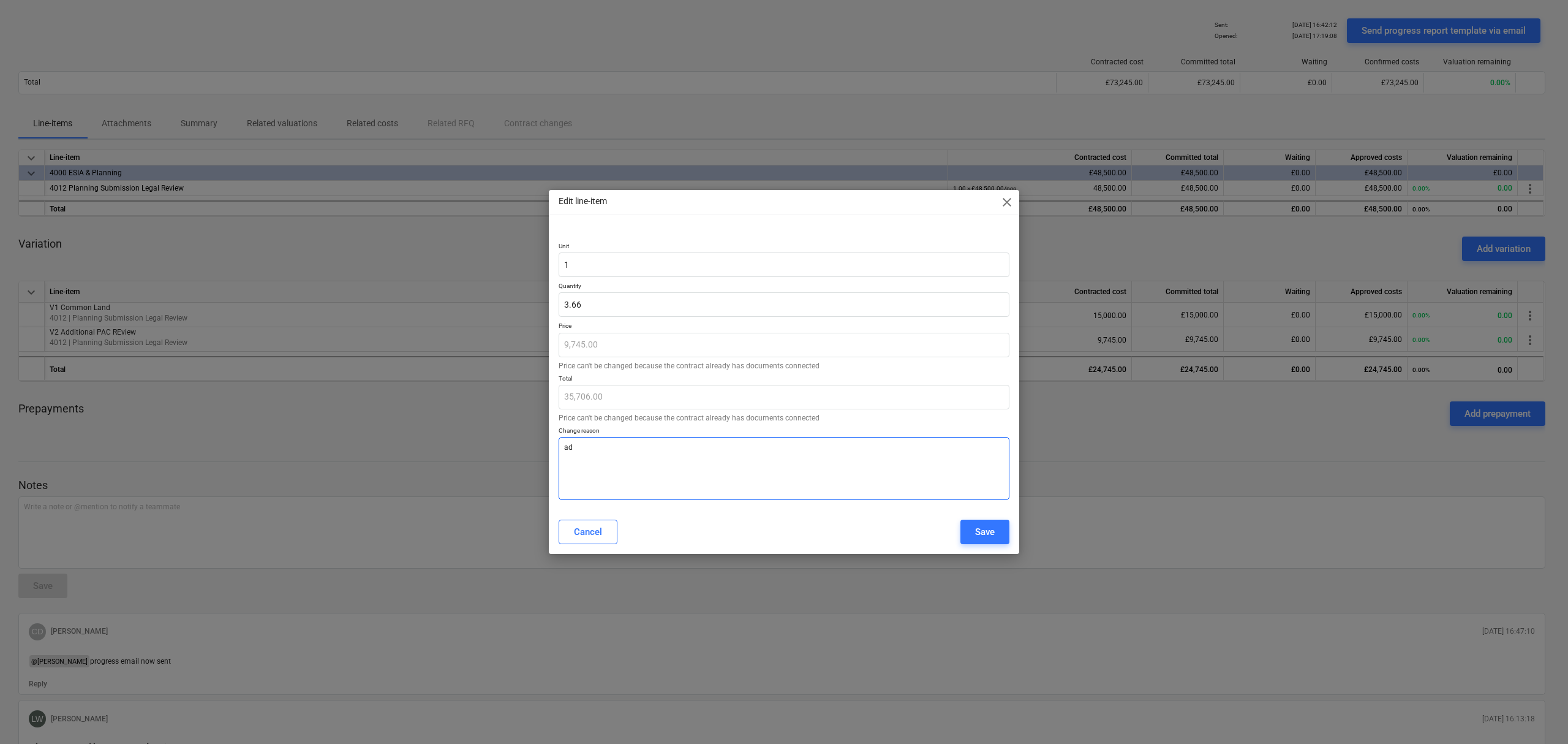
type textarea "x"
type textarea "addi"
type textarea "x"
type textarea "addit"
type textarea "x"
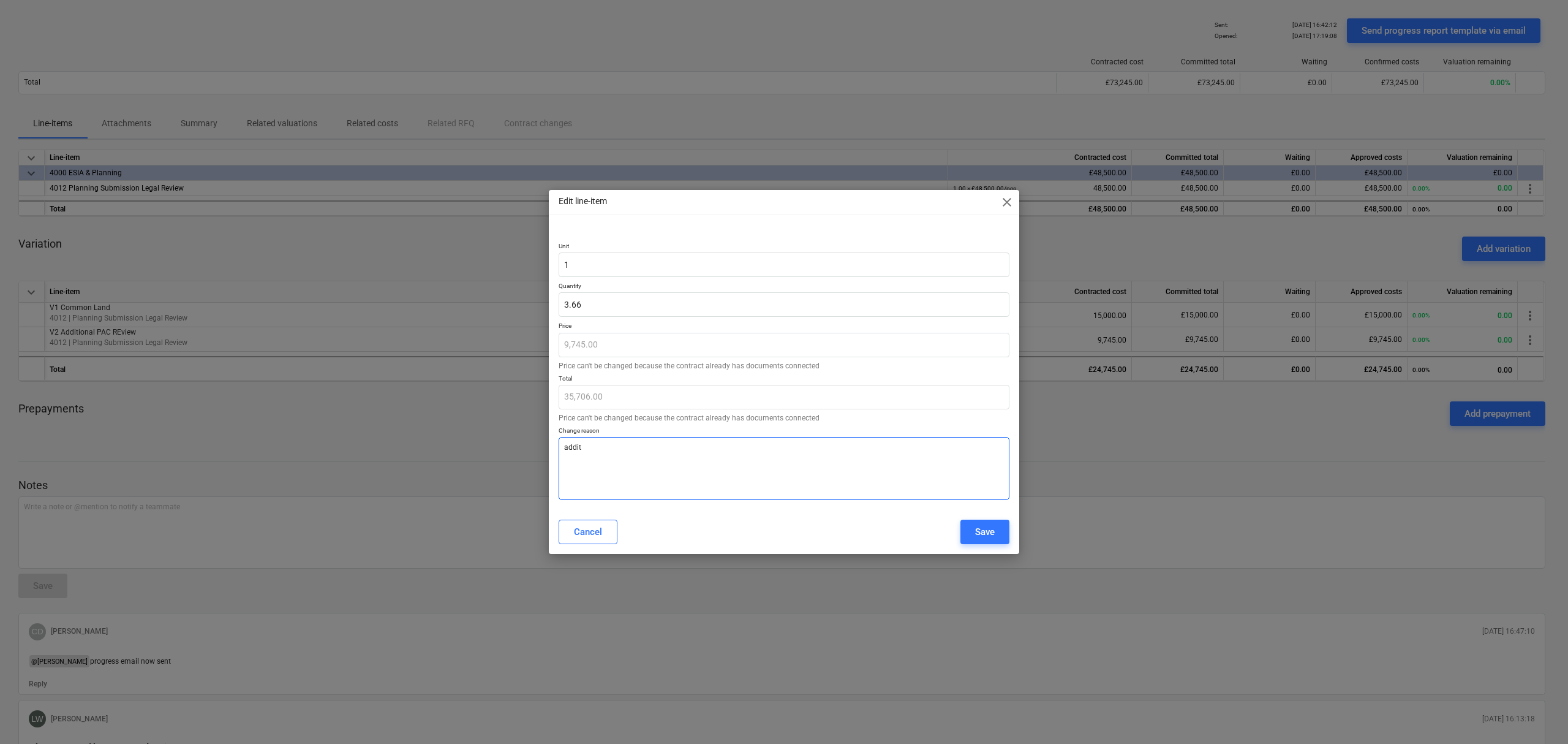
type textarea "[PERSON_NAME]"
type textarea "x"
type textarea "additio"
type textarea "x"
type textarea "[PERSON_NAME]"
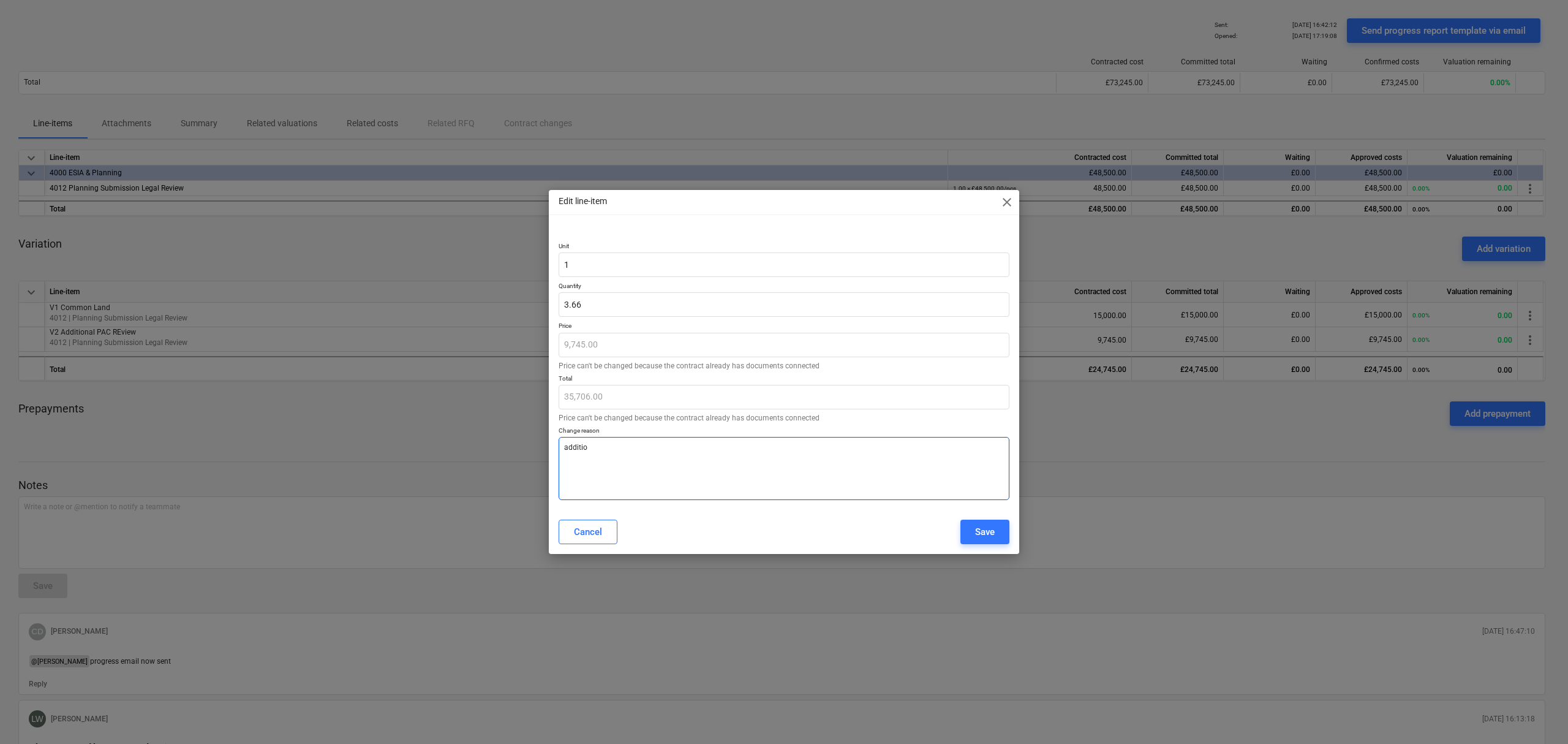
type textarea "x"
type textarea "addit"
type textarea "x"
type textarea "addi"
type textarea "x"
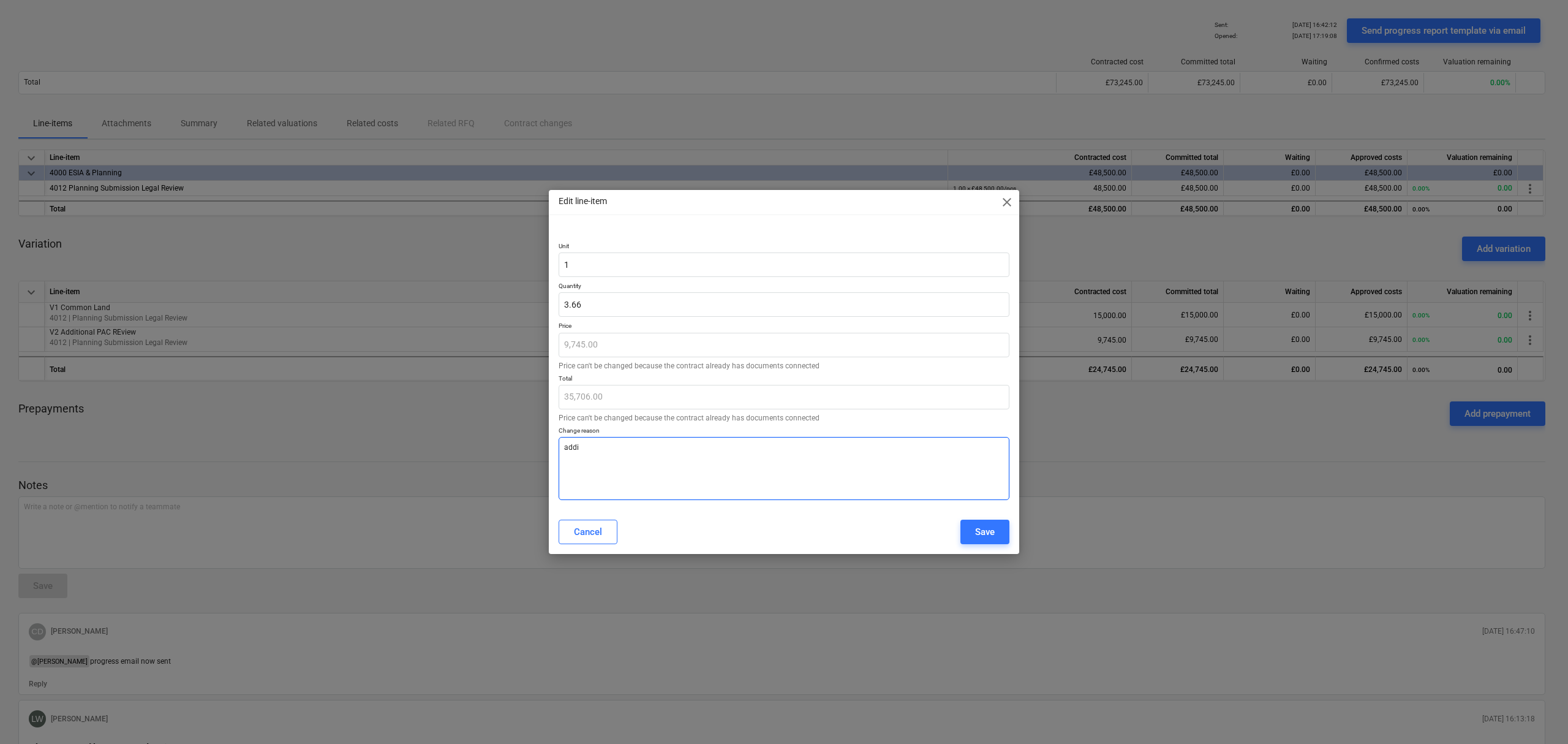
type textarea "add"
type textarea "x"
type textarea "ad"
type textarea "x"
type textarea "a"
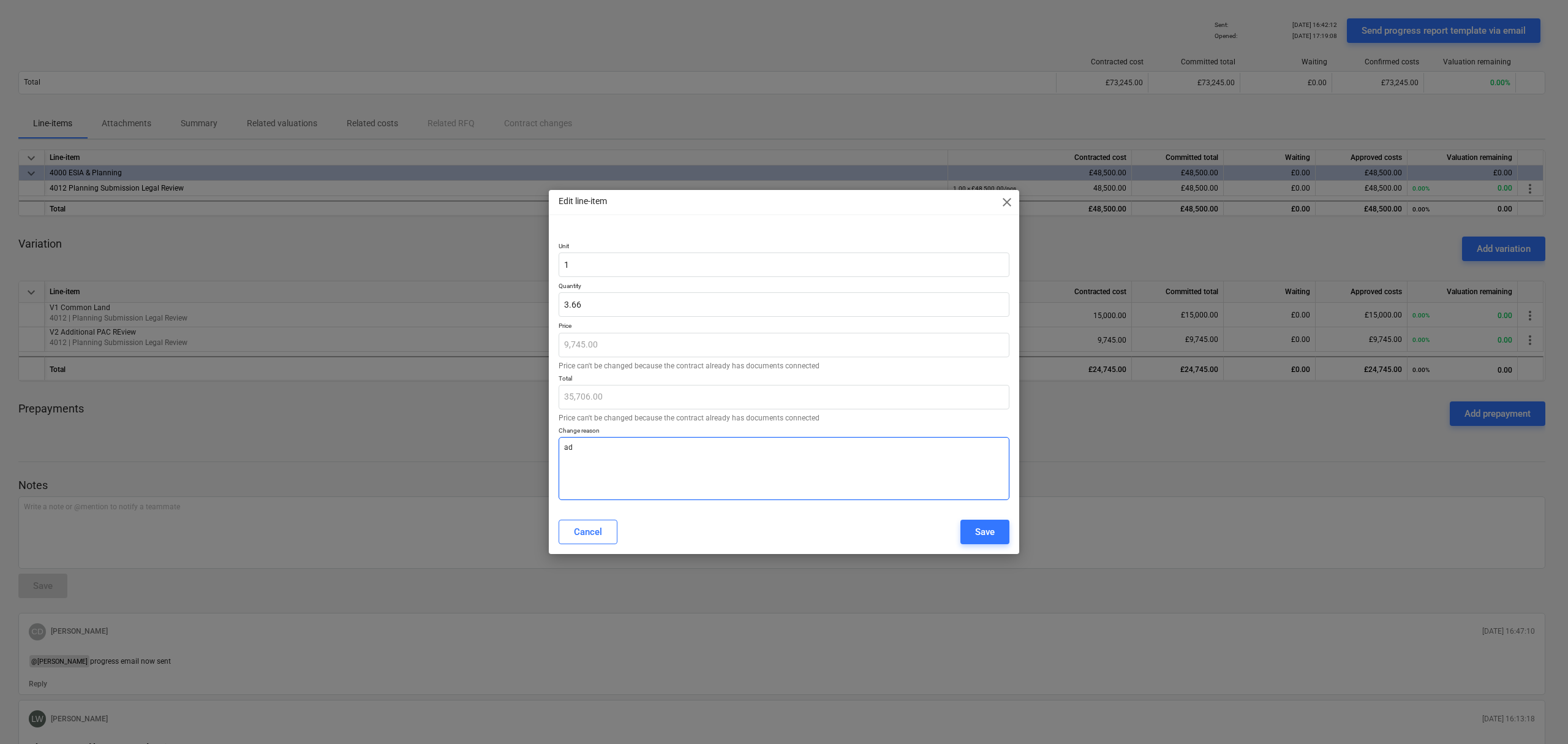
type textarea "x"
type textarea "a"
type textarea "x"
type textarea "ad"
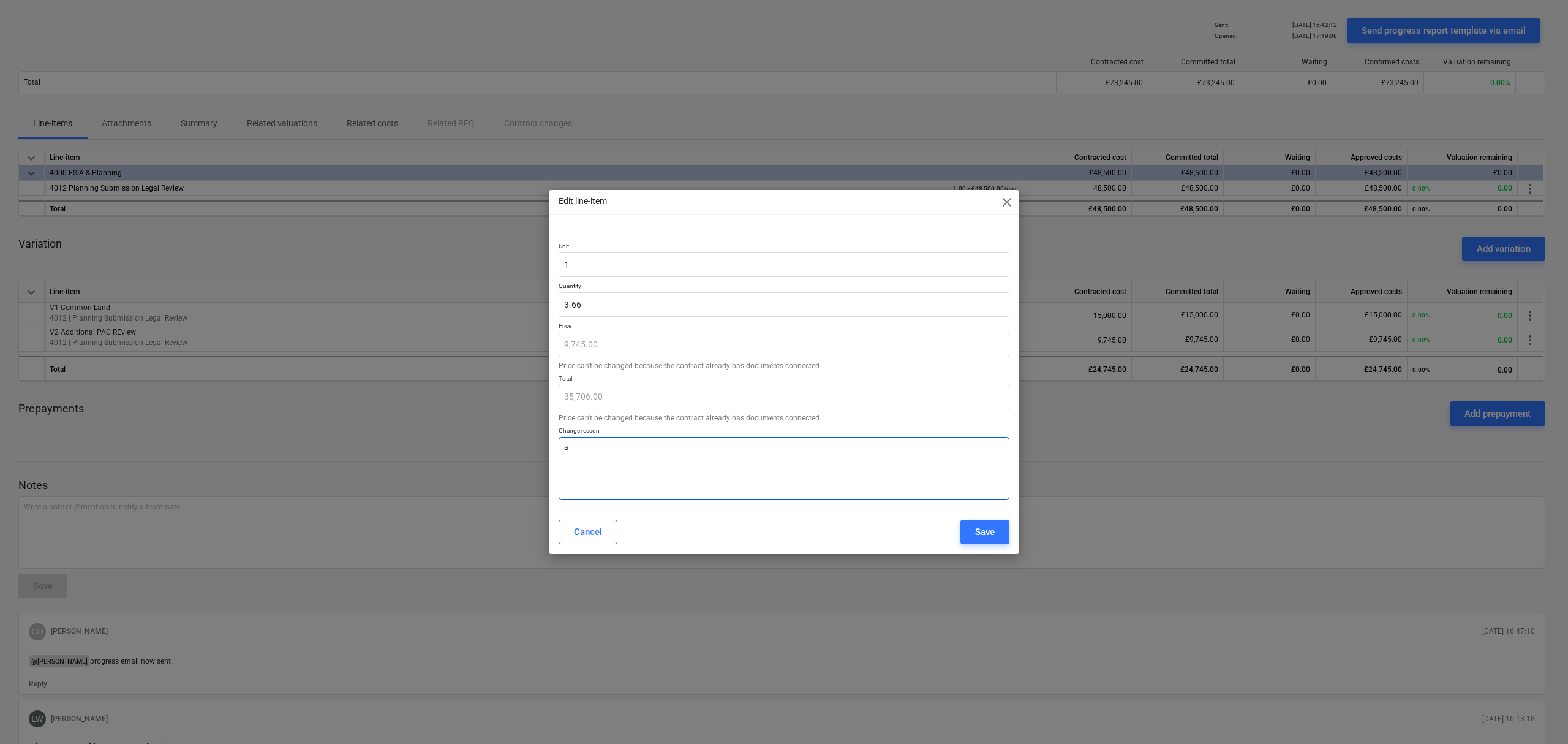
type textarea "x"
type textarea "add"
type textarea "x"
type textarea "addd"
type textarea "x"
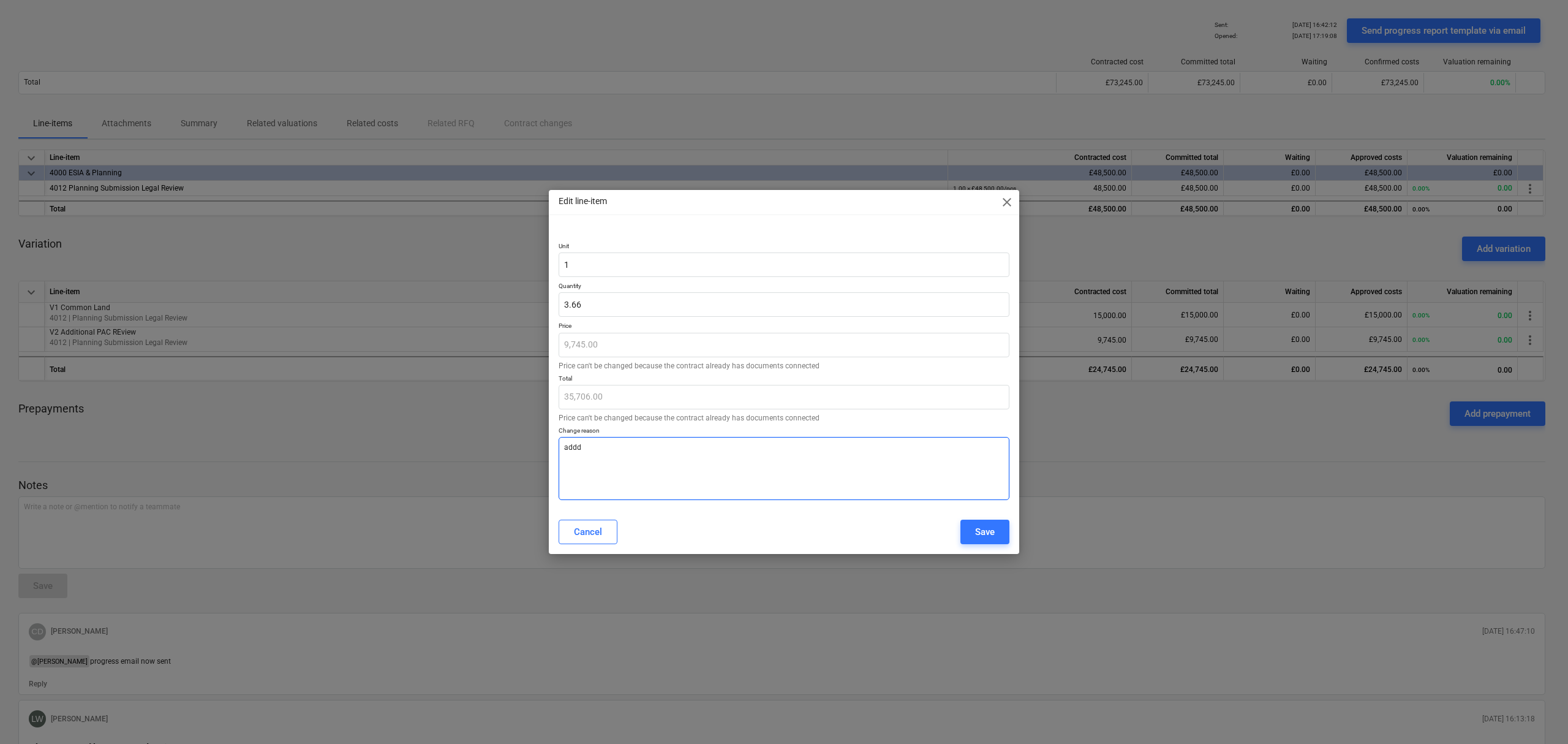
type textarea "adddi"
type textarea "x"
type textarea "adddit"
type textarea "x"
type textarea "addditi"
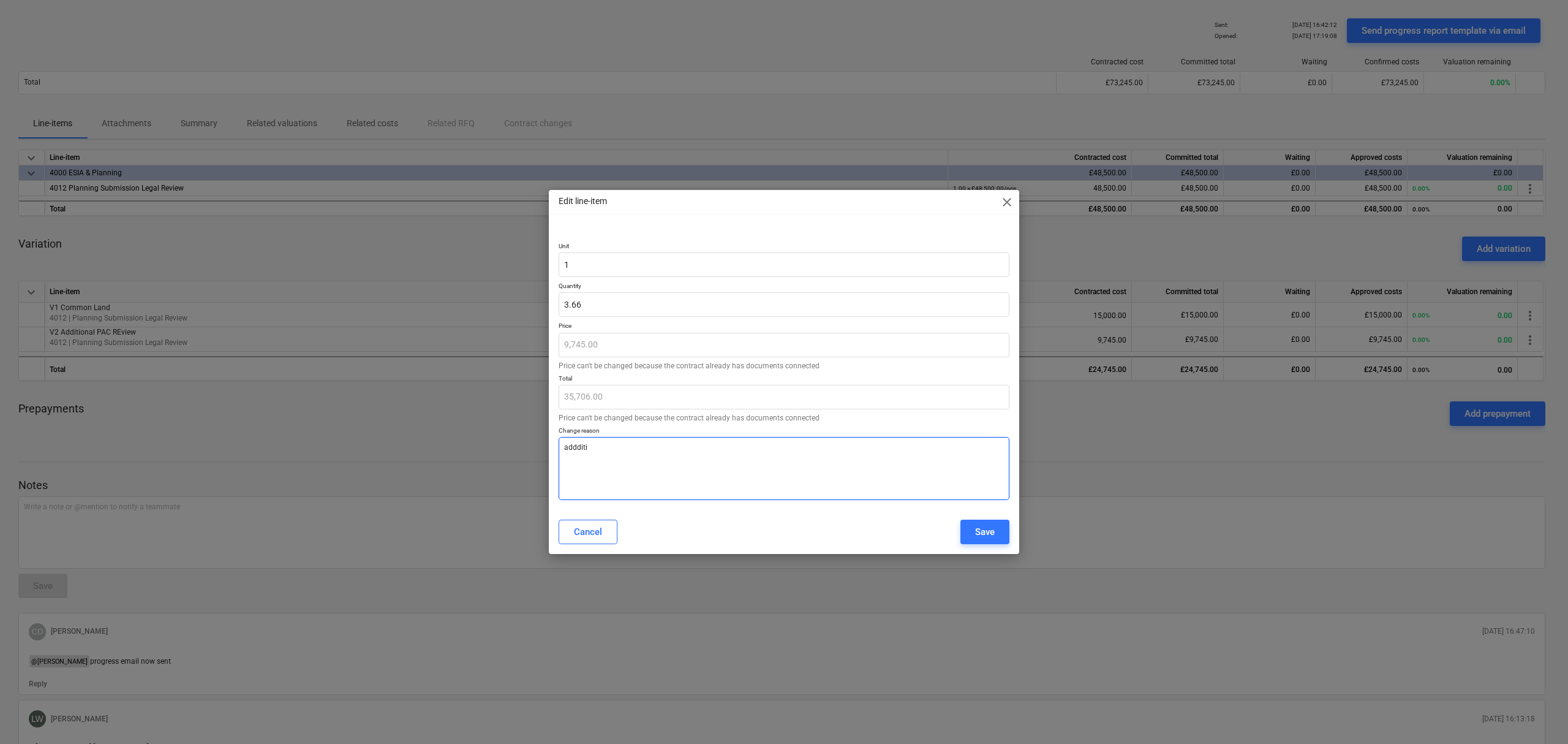
type textarea "x"
type textarea "addditio"
type textarea "x"
type textarea "adddition"
type textarea "x"
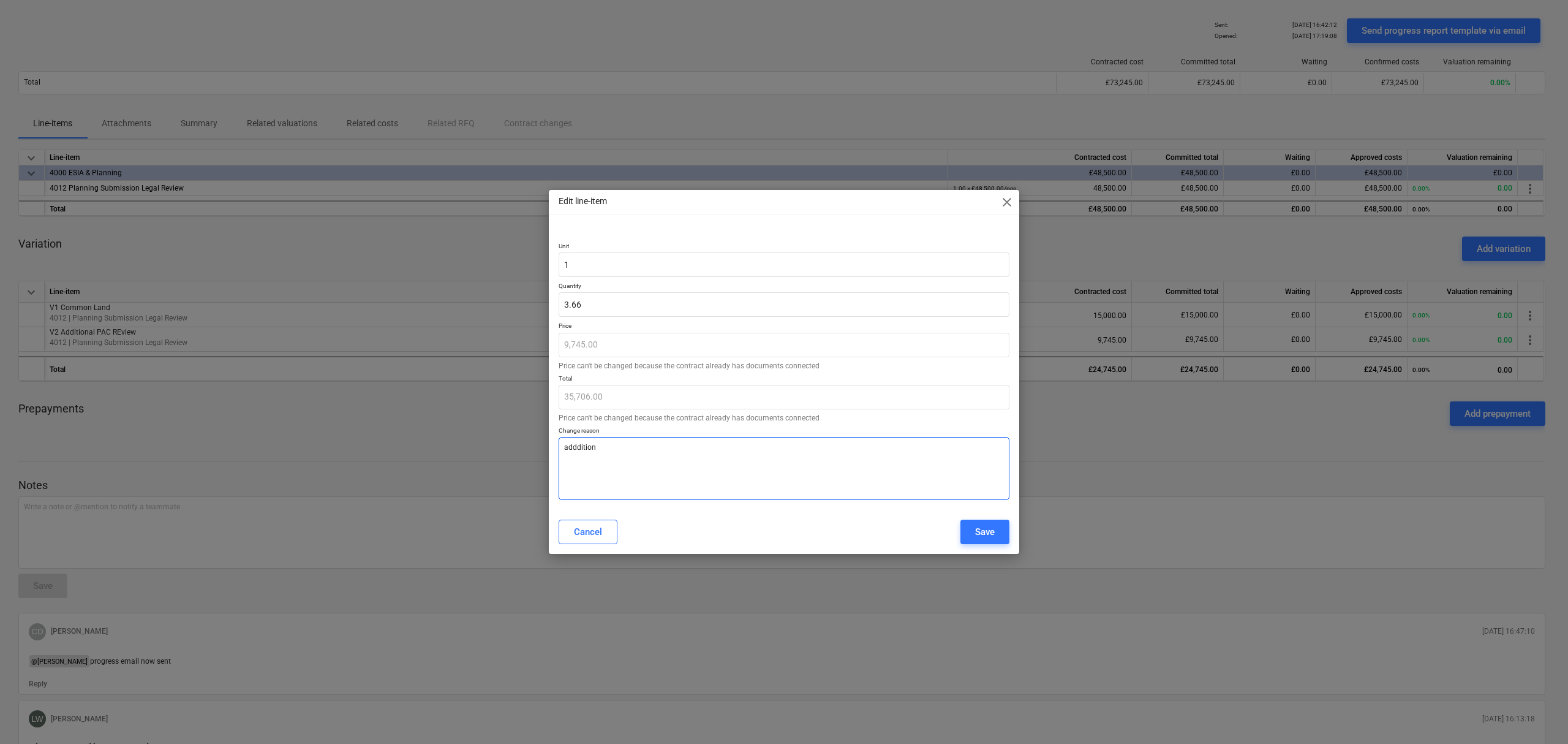
type textarea "addditiona"
type textarea "x"
type textarea "addditional"
type textarea "x"
type textarea "addditional"
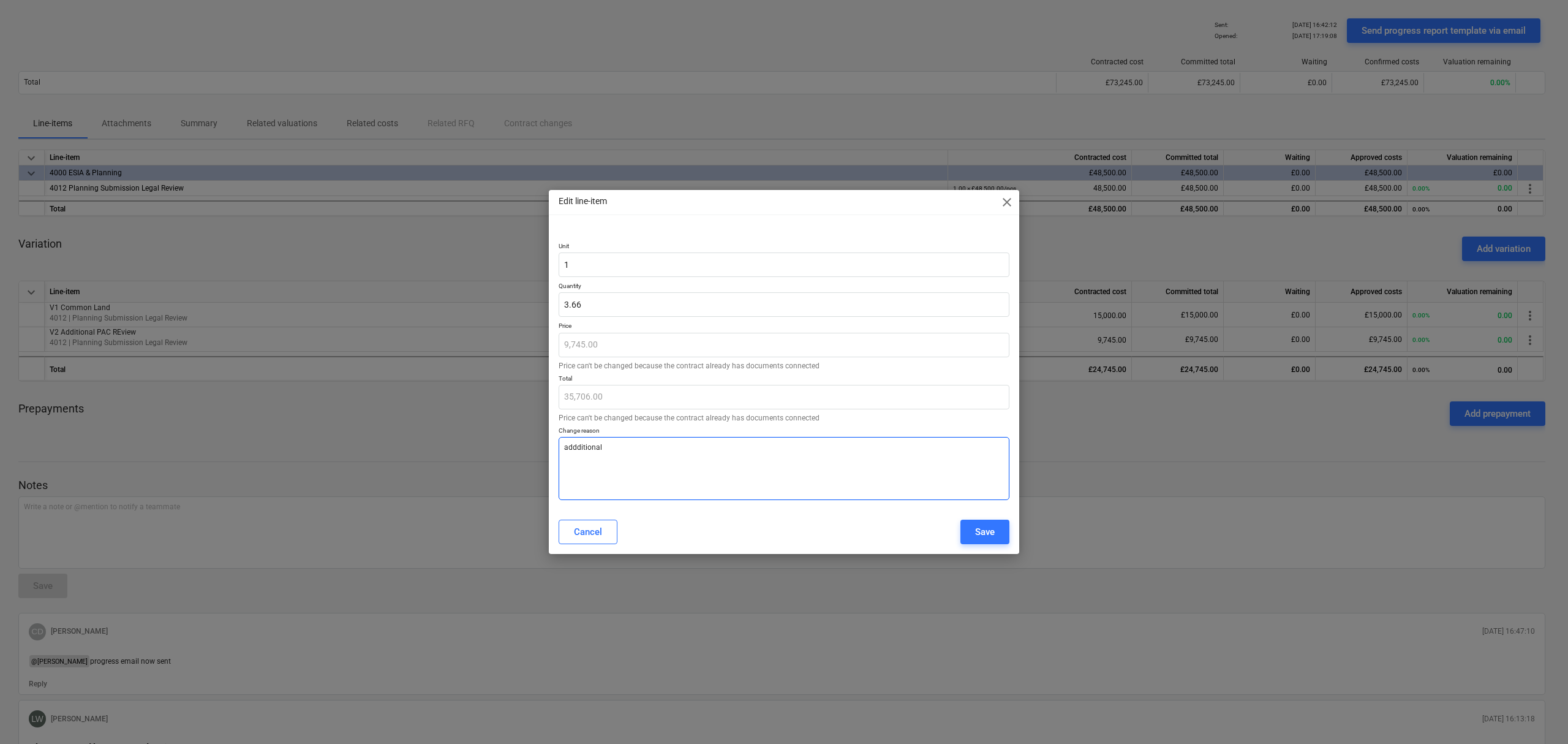
type textarea "x"
type textarea "addditional"
type textarea "x"
type textarea "addditiona"
type textarea "x"
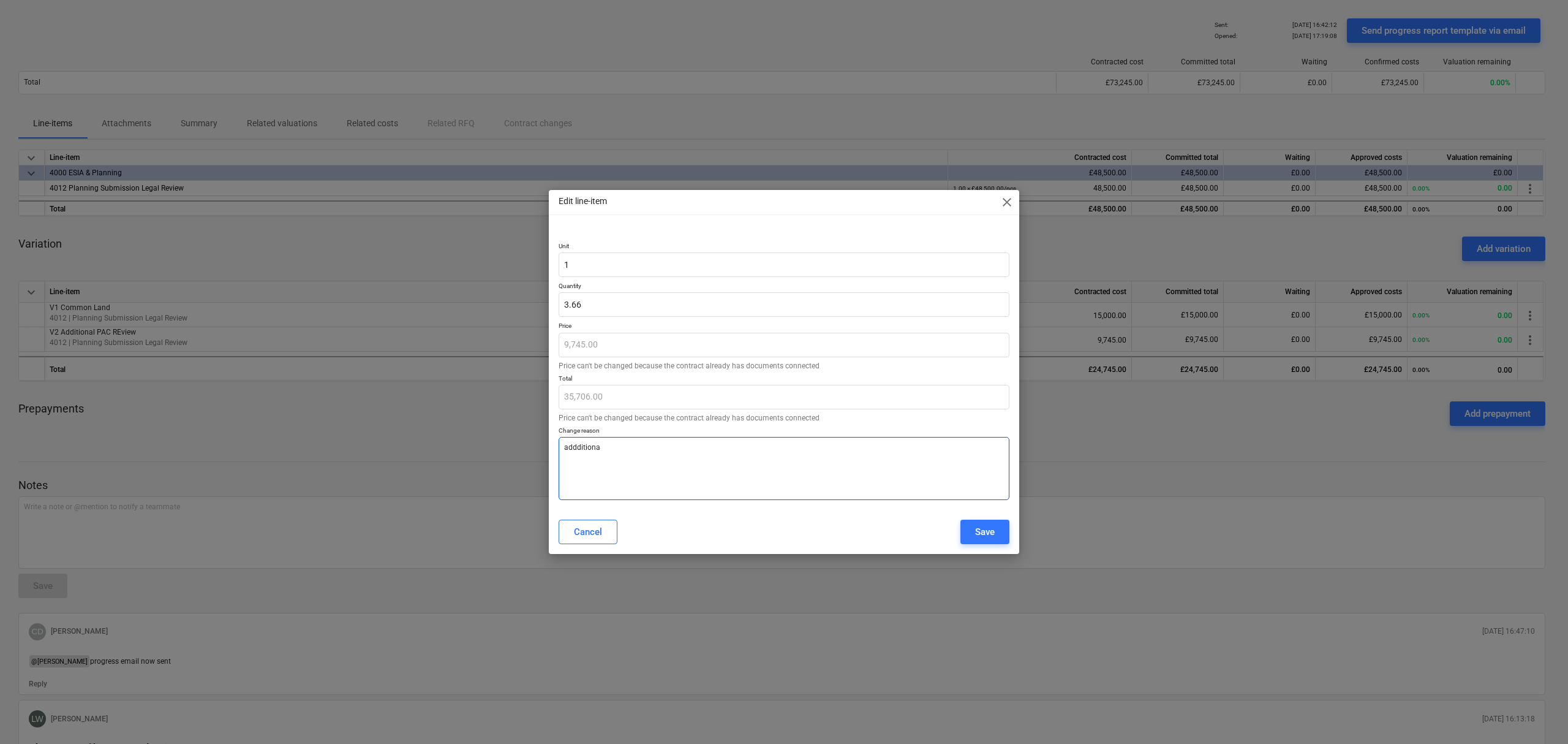
type textarea "adddition"
type textarea "x"
type textarea "addditio"
type textarea "x"
type textarea "addditi"
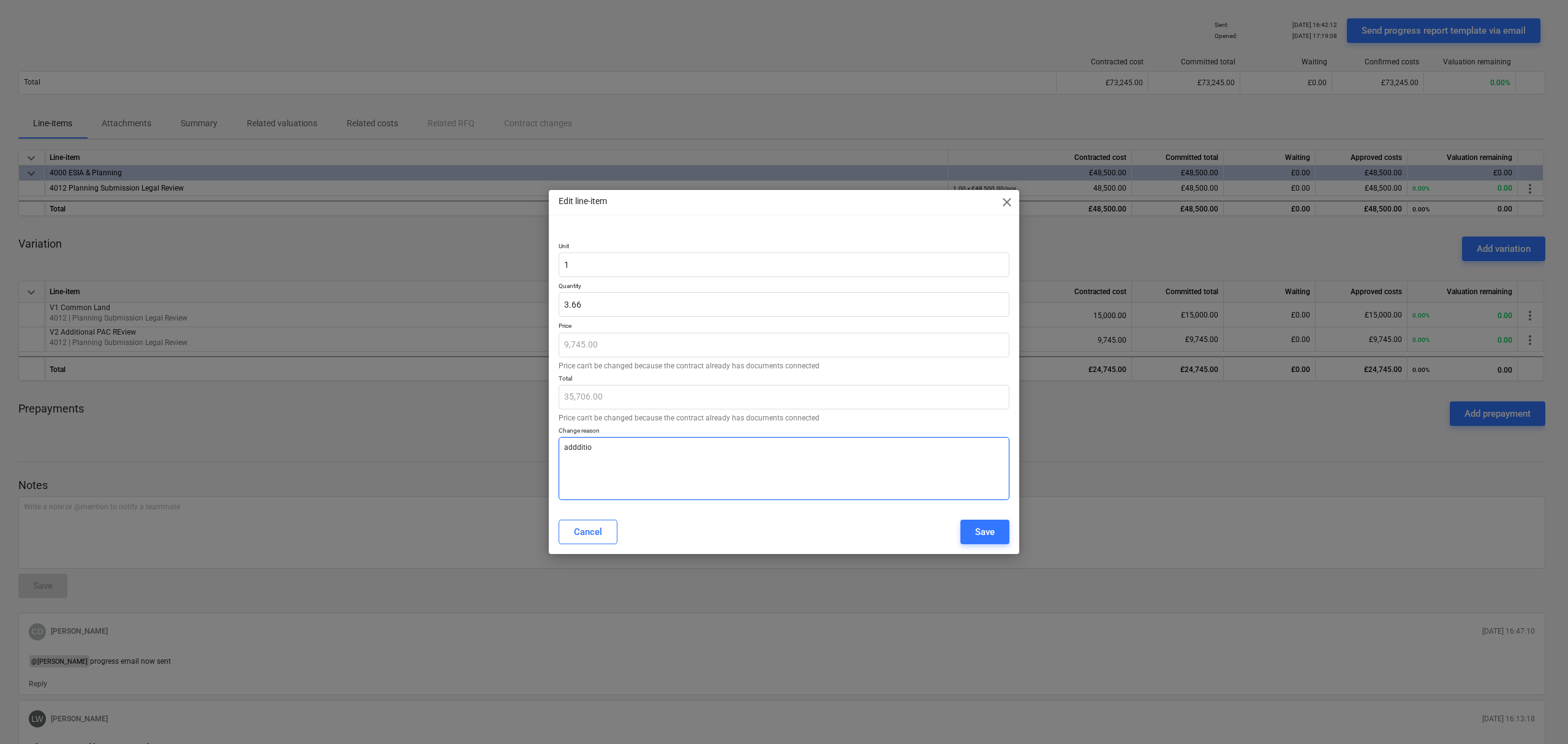
type textarea "x"
type textarea "adddit"
type textarea "x"
type textarea "adddi"
type textarea "x"
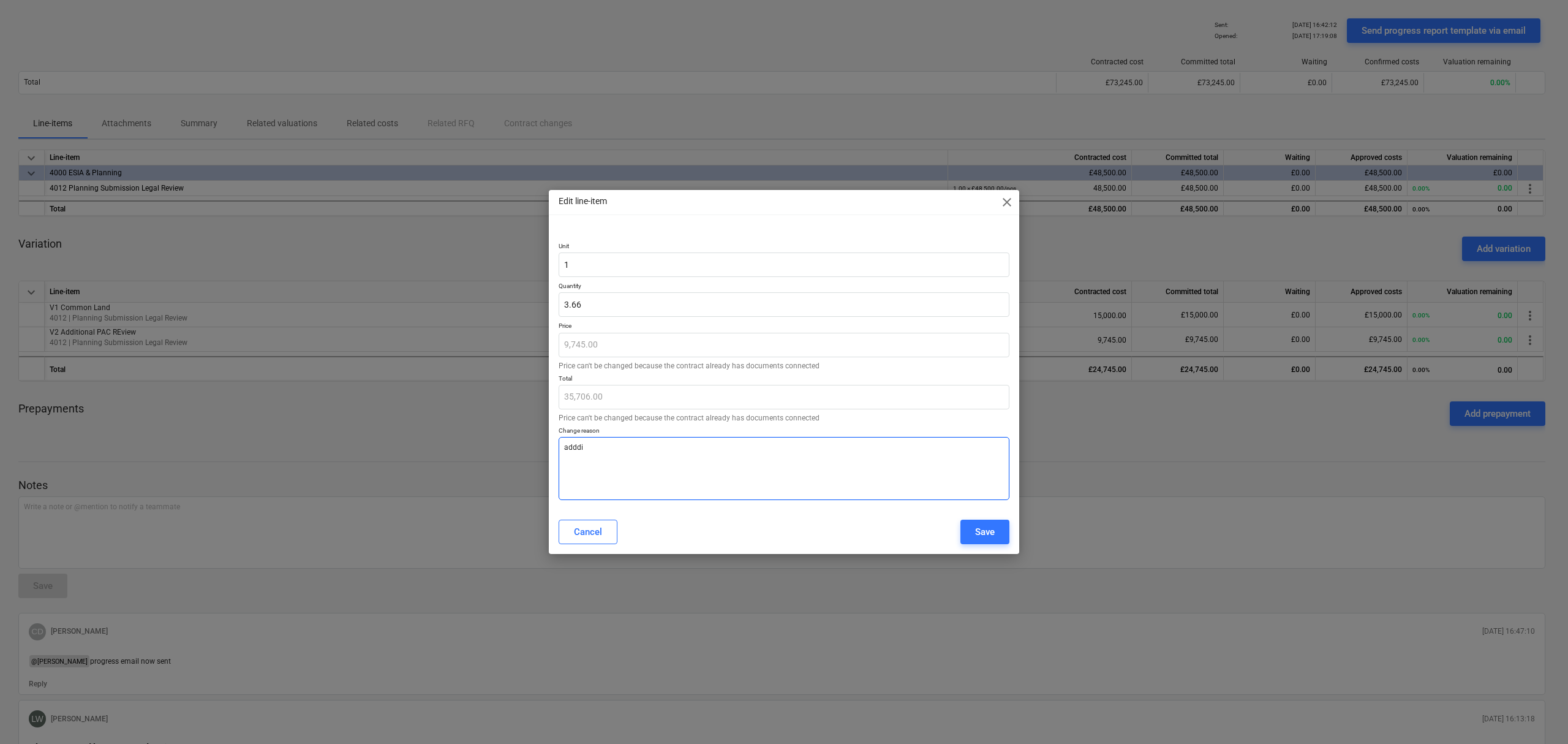
type textarea "addd"
type textarea "x"
type textarea "add"
type textarea "x"
type textarea "addi"
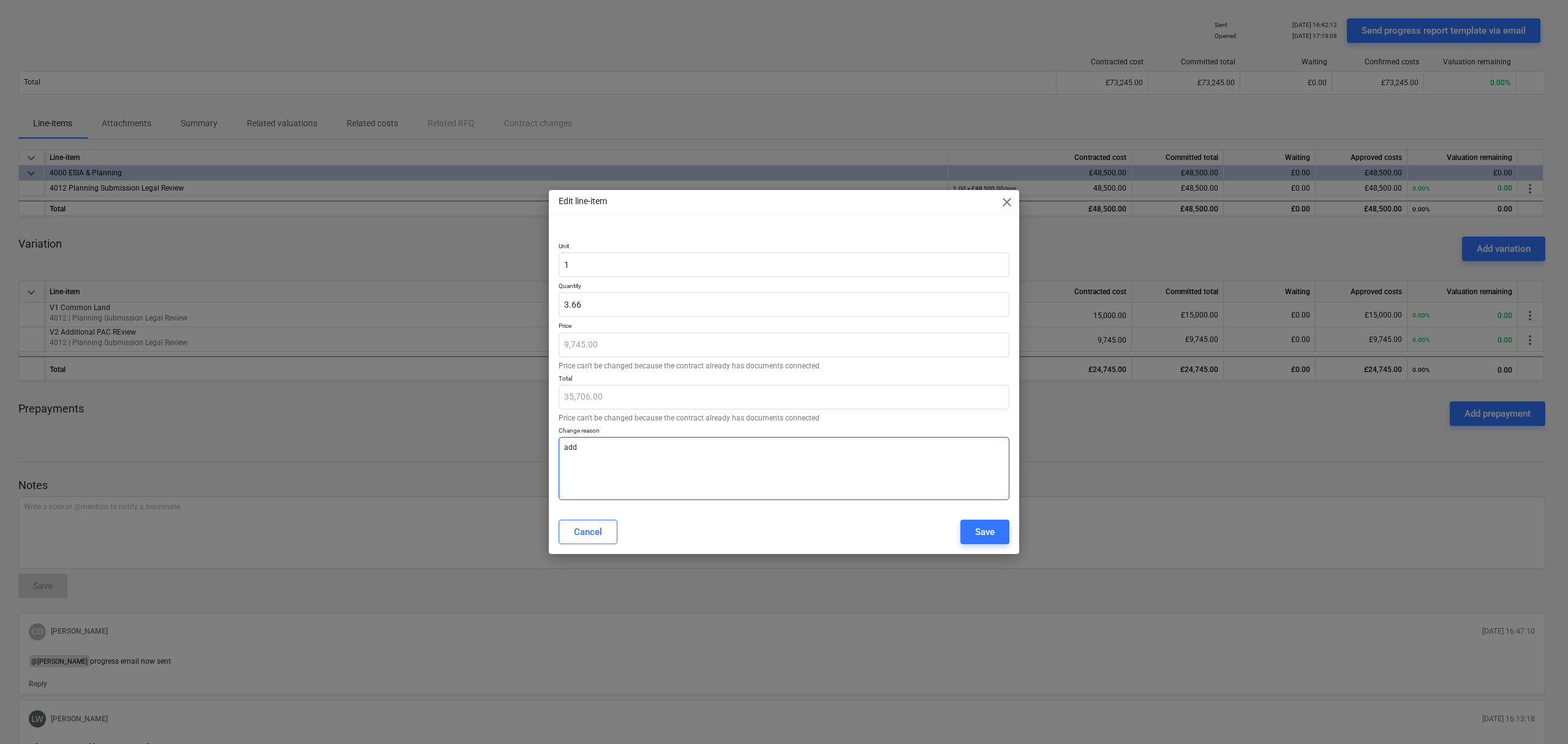
type textarea "x"
type textarea "addit"
type textarea "x"
type textarea "[PERSON_NAME]"
type textarea "x"
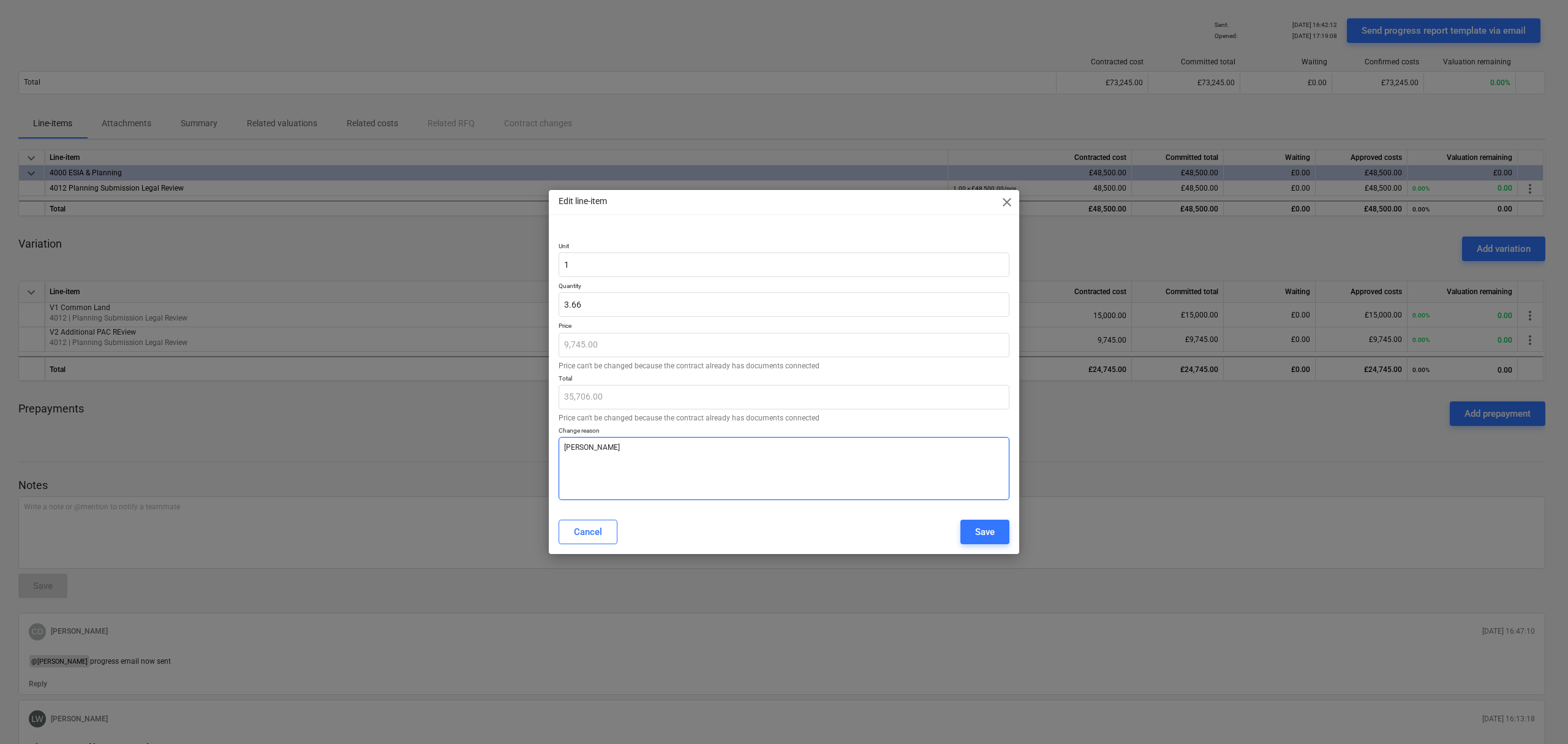
type textarea "additio"
type textarea "x"
type textarea "addition"
type textarea "x"
type textarea "additiona"
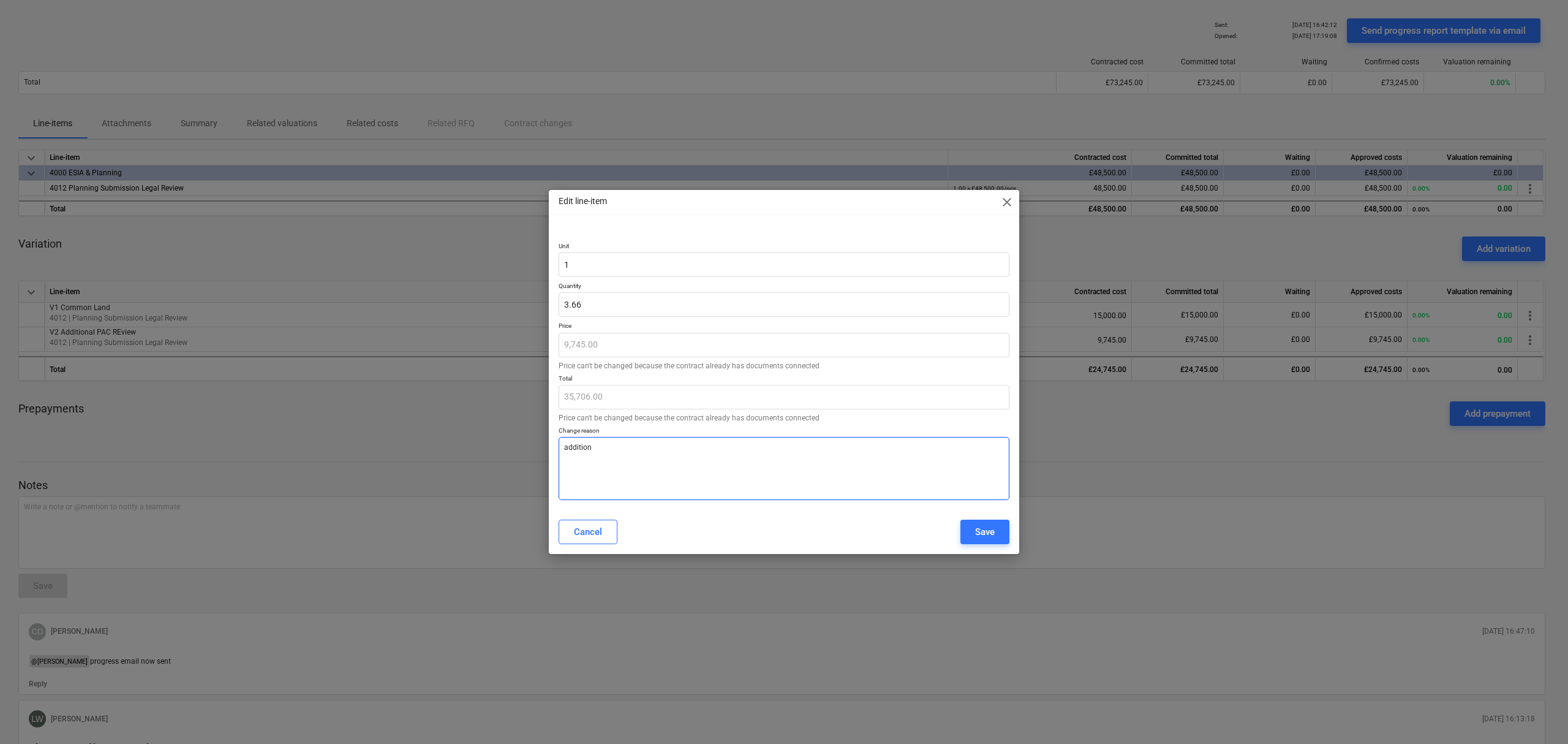
type textarea "x"
type textarea "additional"
type textarea "x"
type textarea "additional"
type textarea "x"
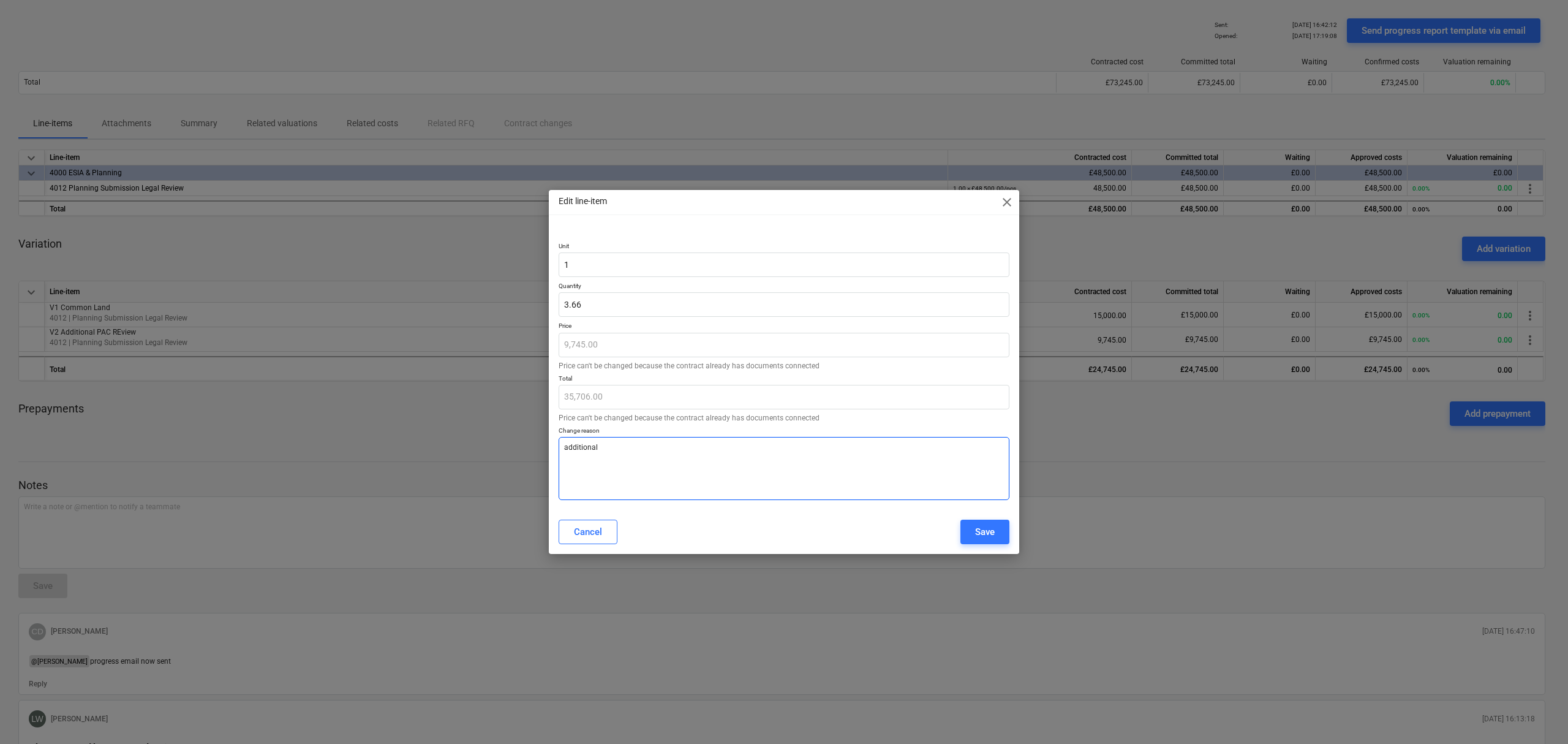
type textarea "additional t"
type textarea "x"
type textarea "additional to"
type textarea "x"
type textarea "additional to"
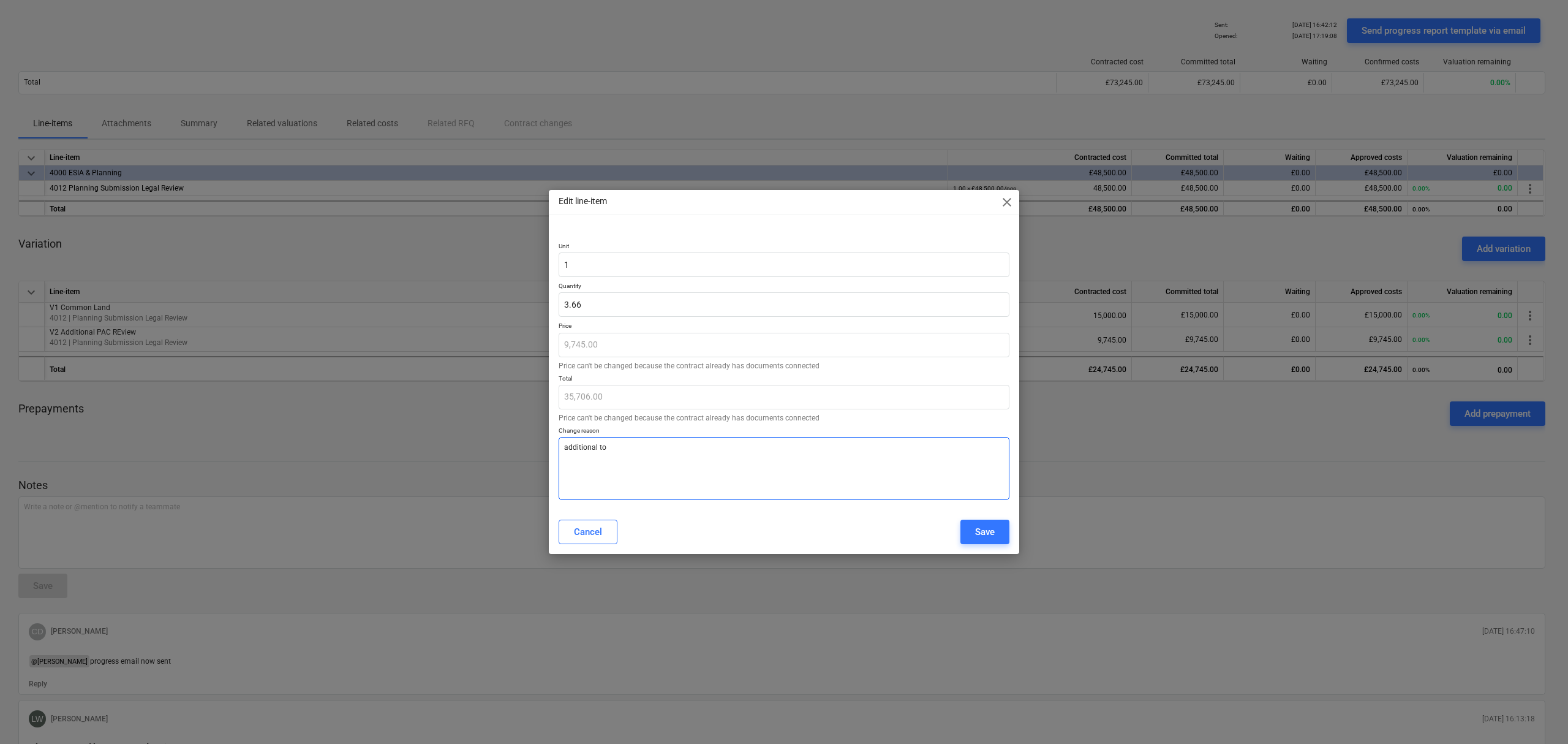
type textarea "x"
type textarea "additional to c"
type textarea "x"
type textarea "additional to co"
type textarea "x"
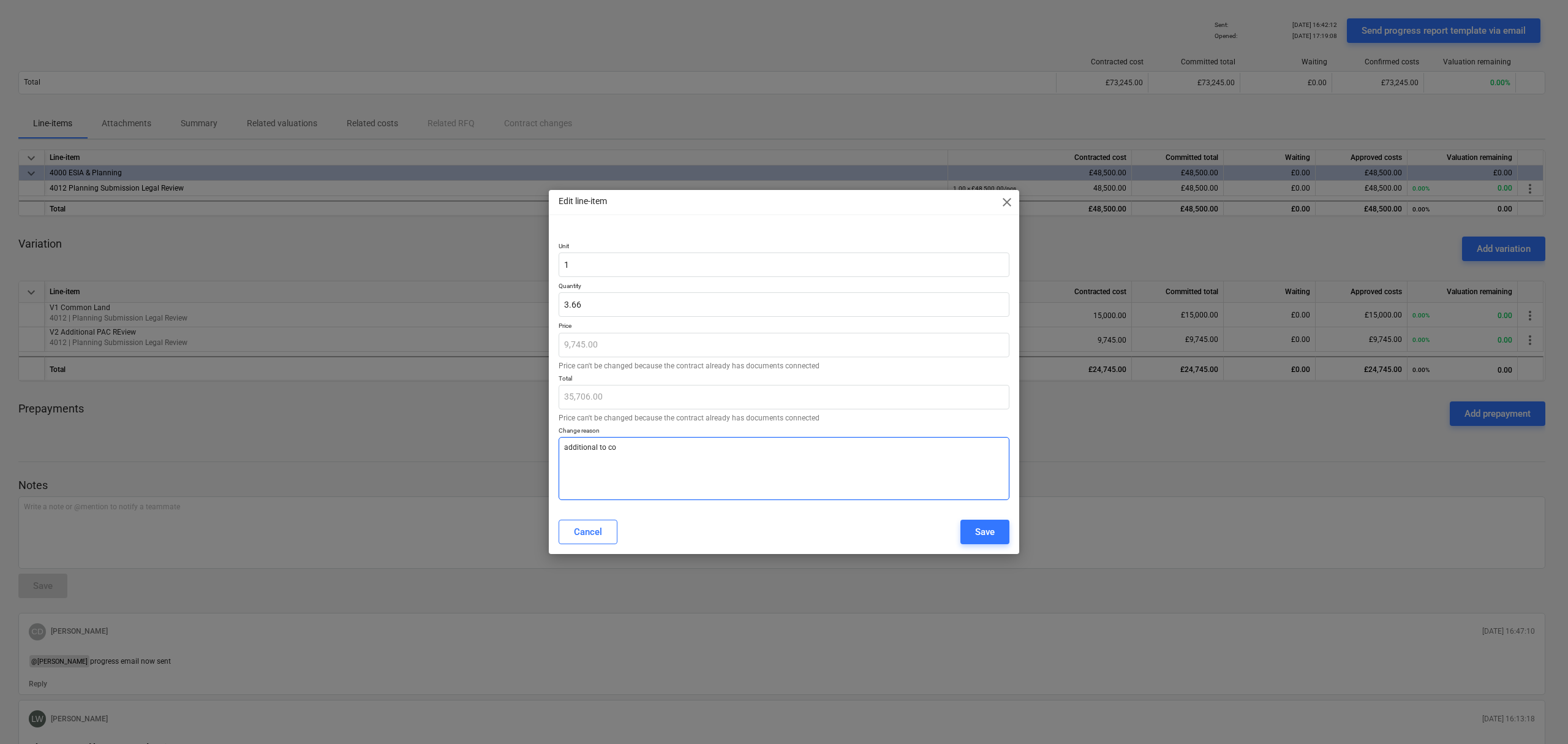
type textarea "additional to cov"
type textarea "x"
type textarea "additional to cove"
type textarea "x"
type textarea "additional to cover"
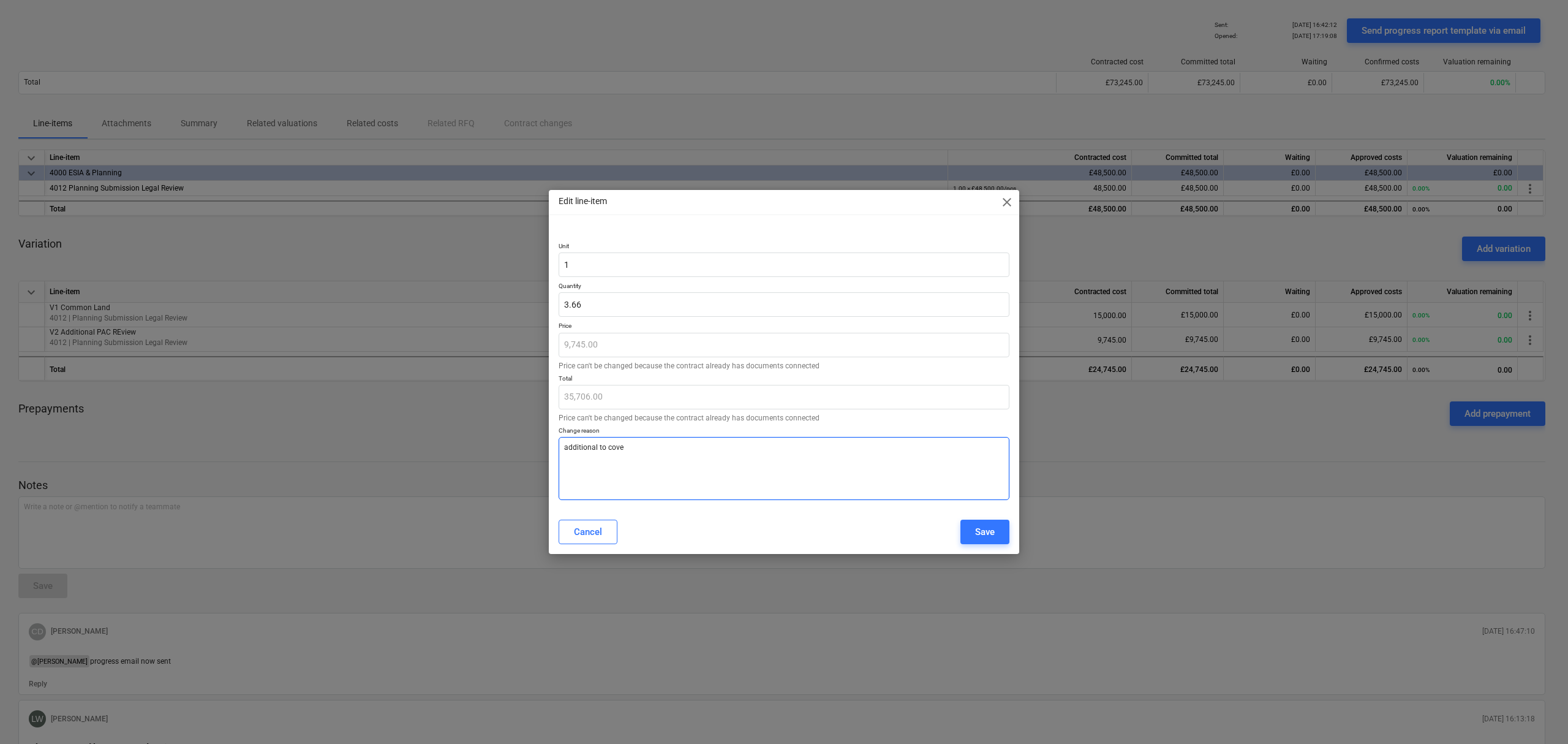
type textarea "x"
type textarea "additional to cover"
type textarea "x"
type textarea "additional to cover s"
type textarea "x"
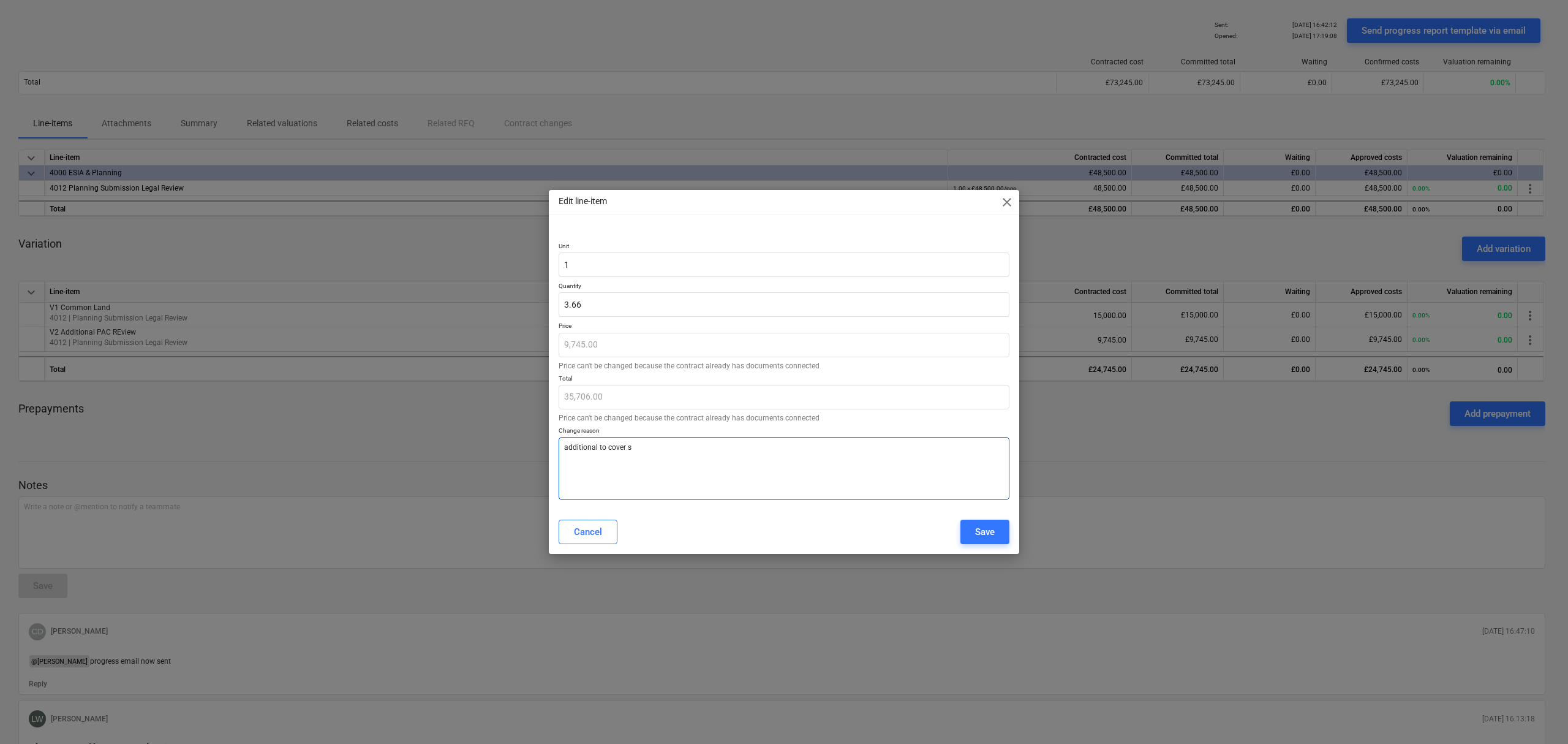
type textarea "additional to cover"
type textarea "x"
type textarea "additional to cover a"
type textarea "x"
type textarea "additional to cover au"
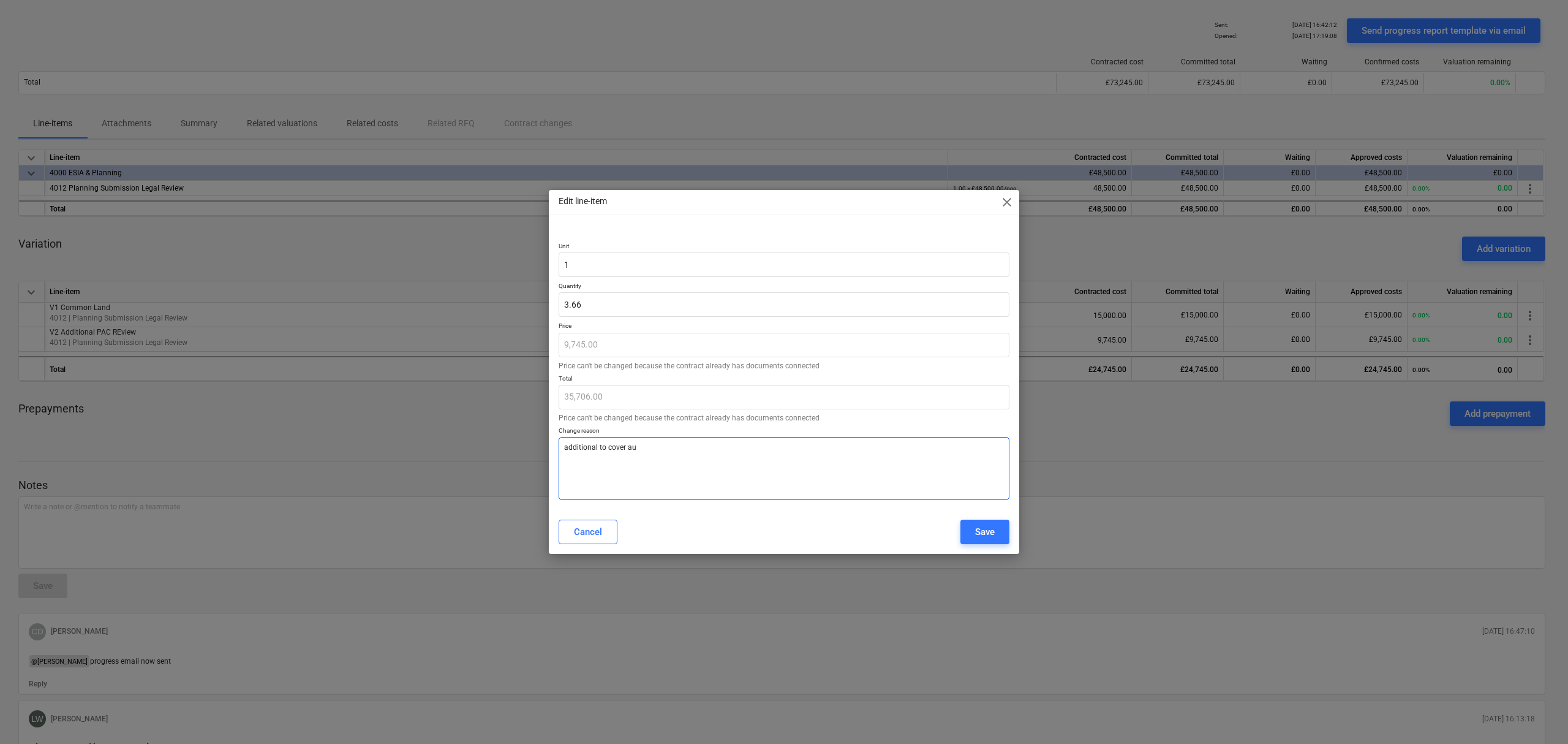
type textarea "x"
type textarea "additional to cover aug"
type textarea "x"
type textarea "additional to cover augu"
type textarea "x"
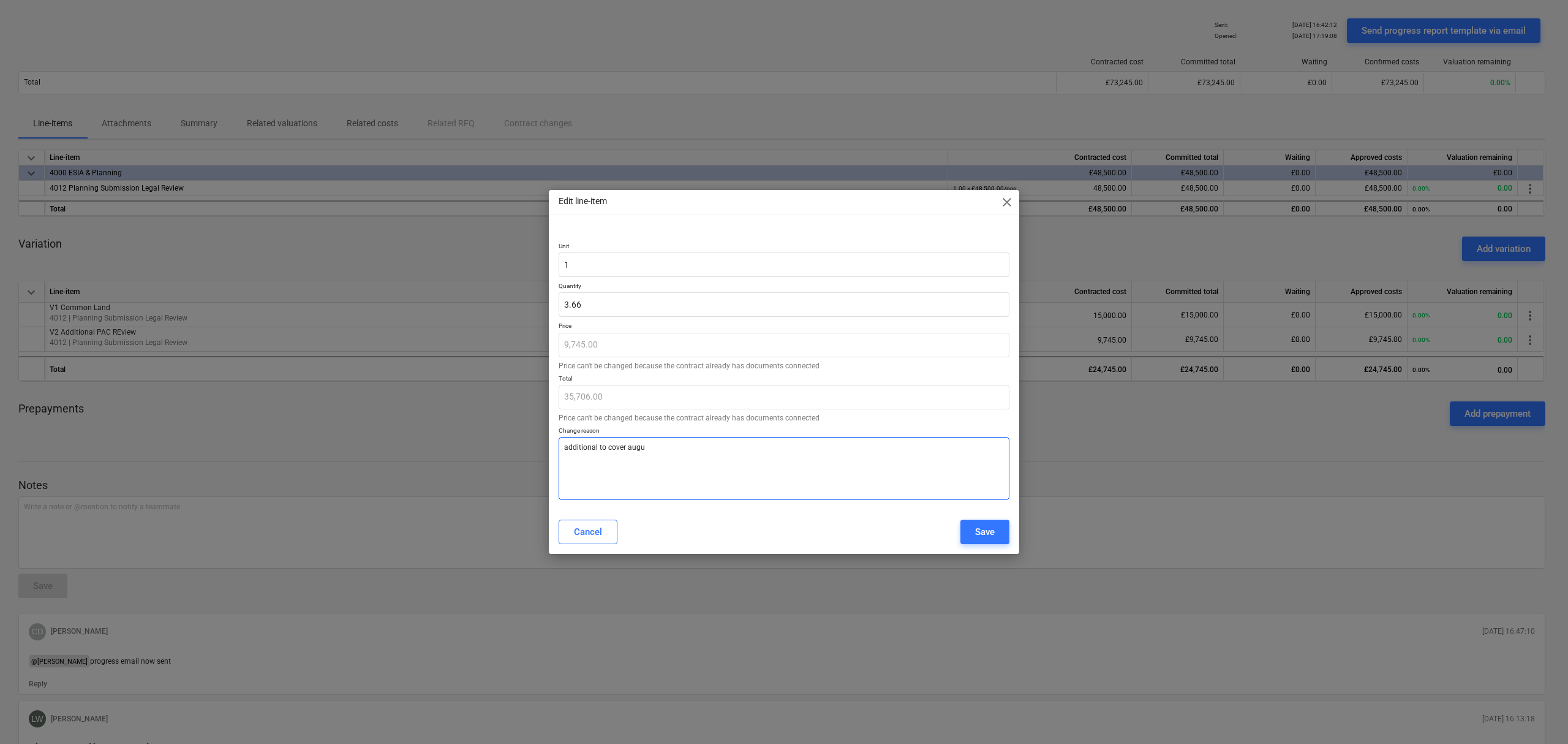
type textarea "additional to cover augus"
type textarea "x"
type textarea "additional to cover august"
type textarea "x"
type textarea "additional to cover august"
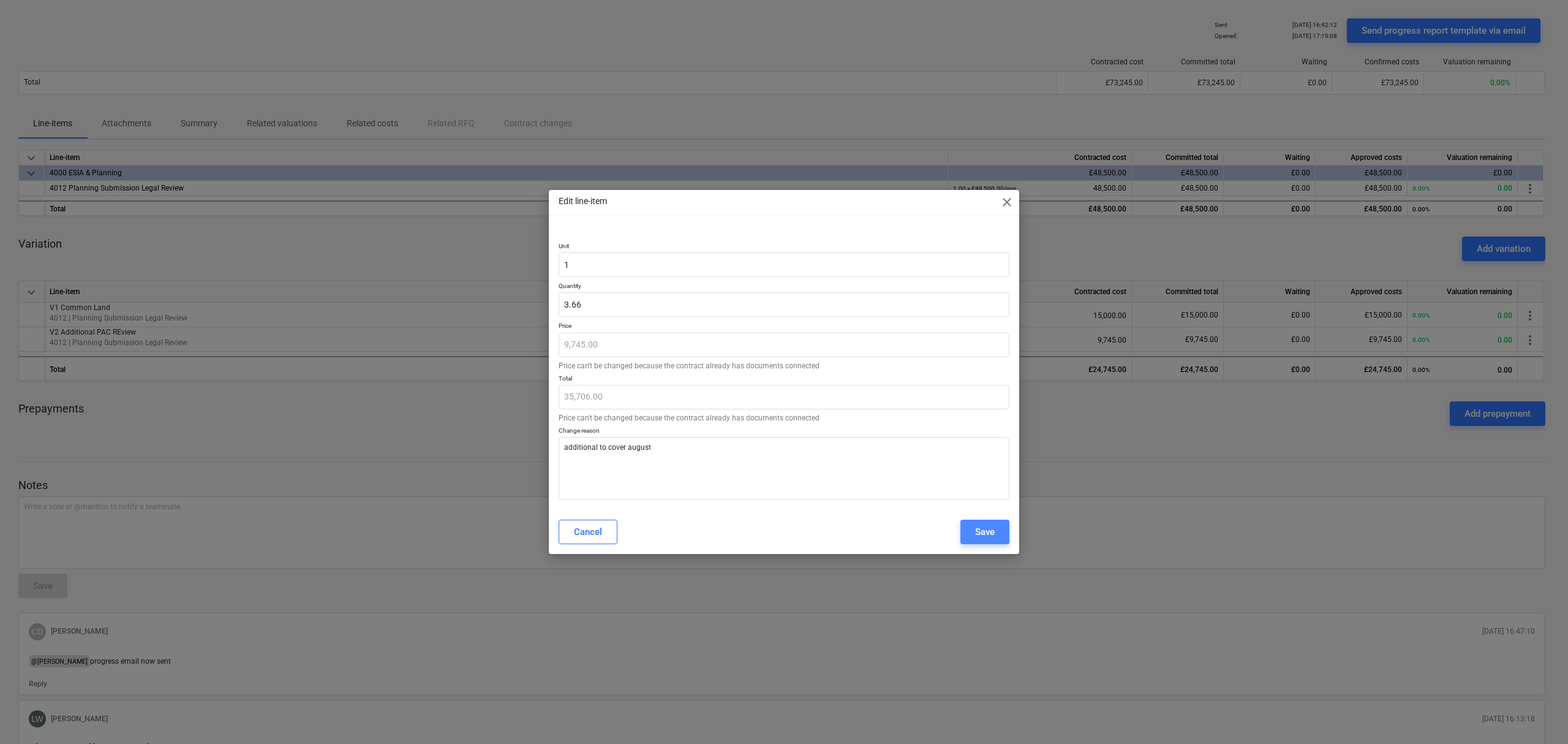
click at [978, 538] on div "Save" at bounding box center [984, 531] width 19 height 16
type textarea "x"
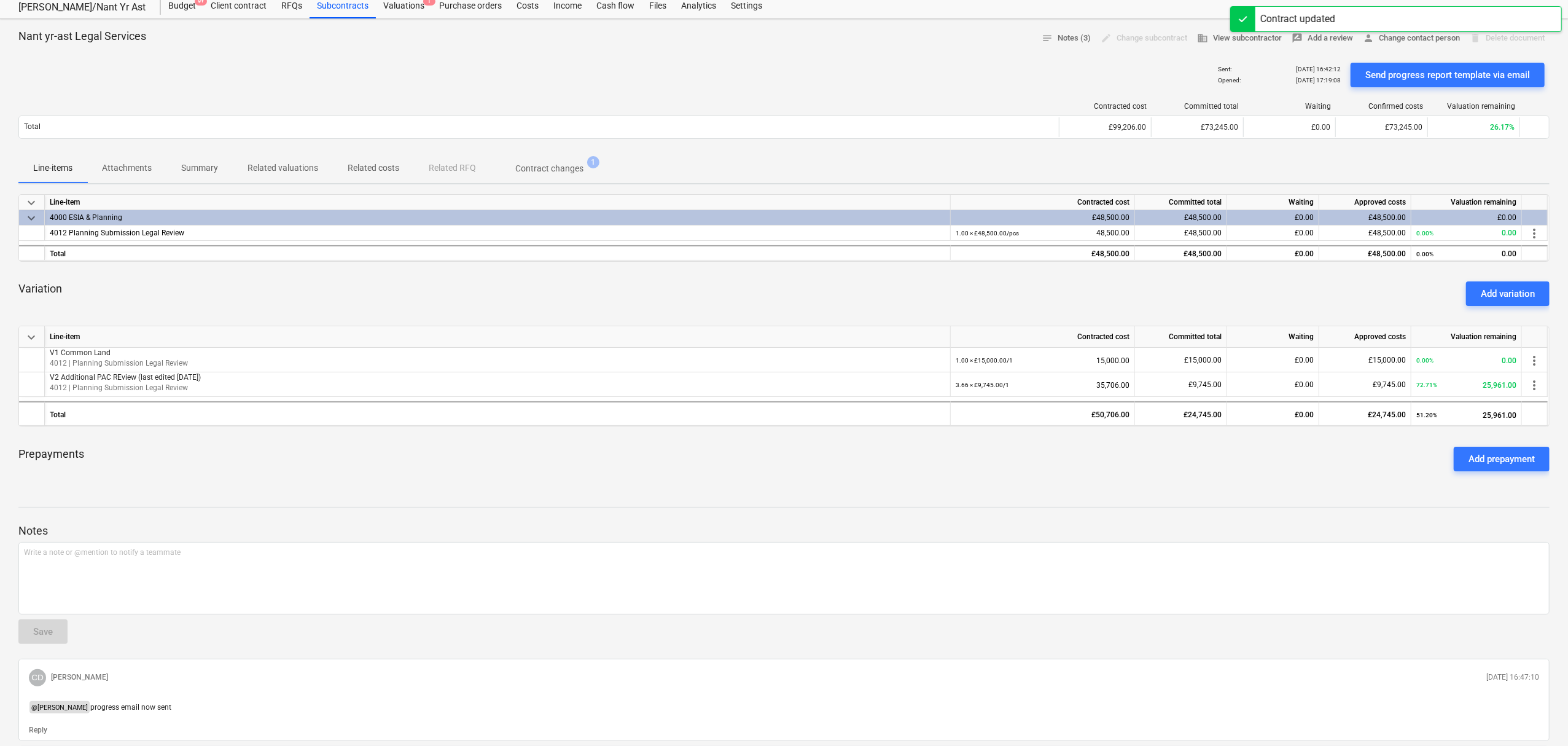
scroll to position [0, 0]
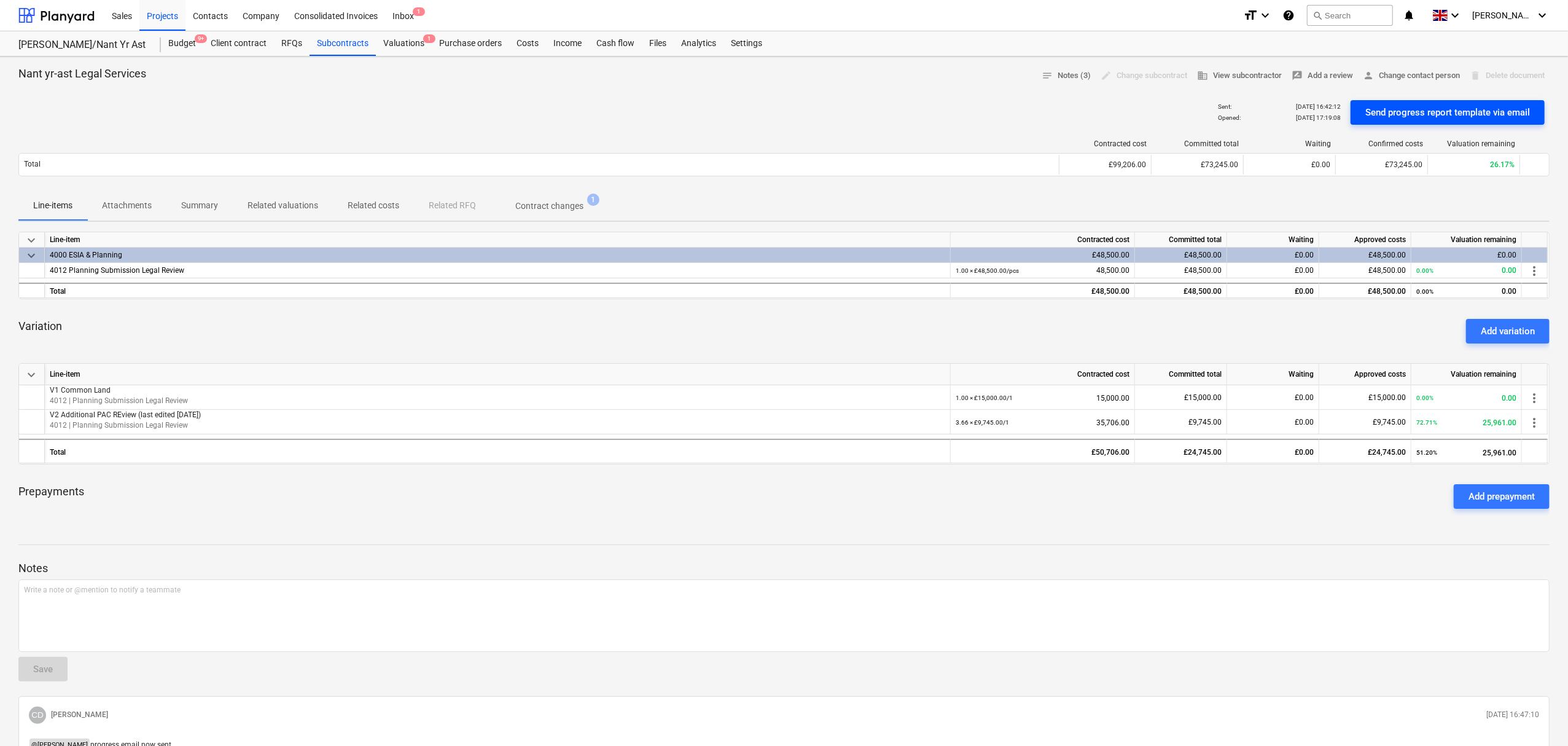
click at [1413, 116] on div "Send progress report template via email" at bounding box center [1448, 112] width 165 height 16
